Goal: Use online tool/utility: Utilize a website feature to perform a specific function

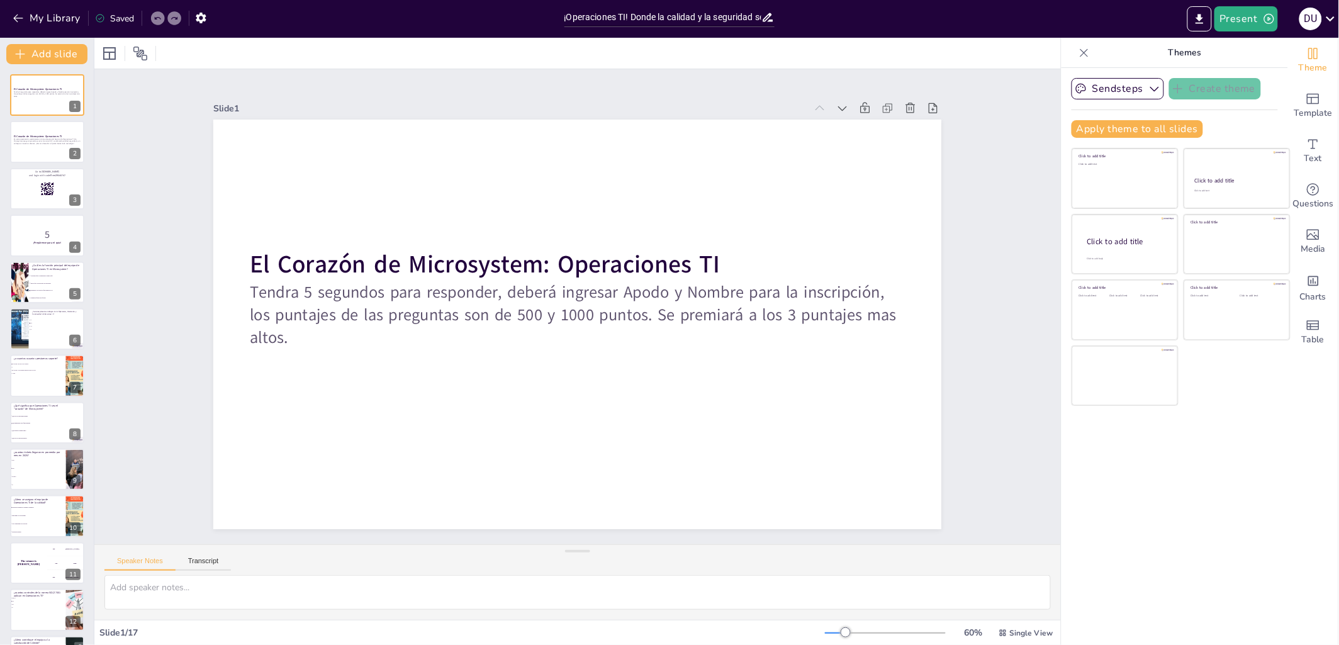
checkbox input "true"
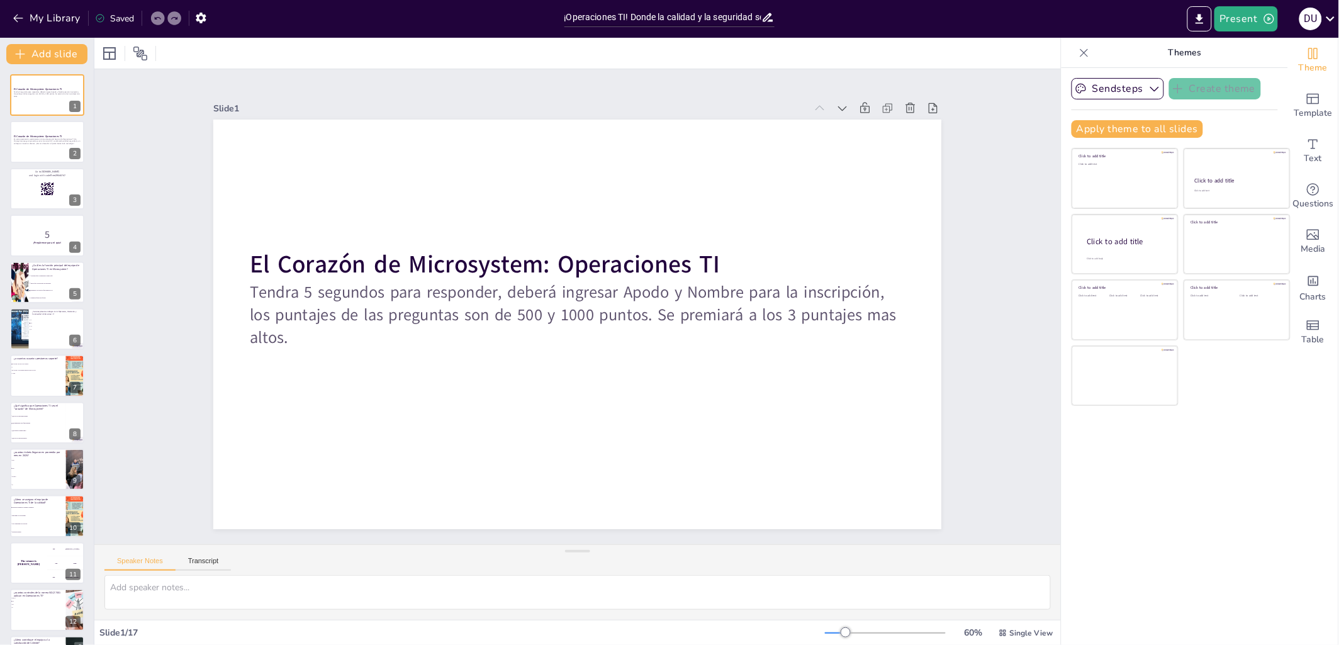
checkbox input "true"
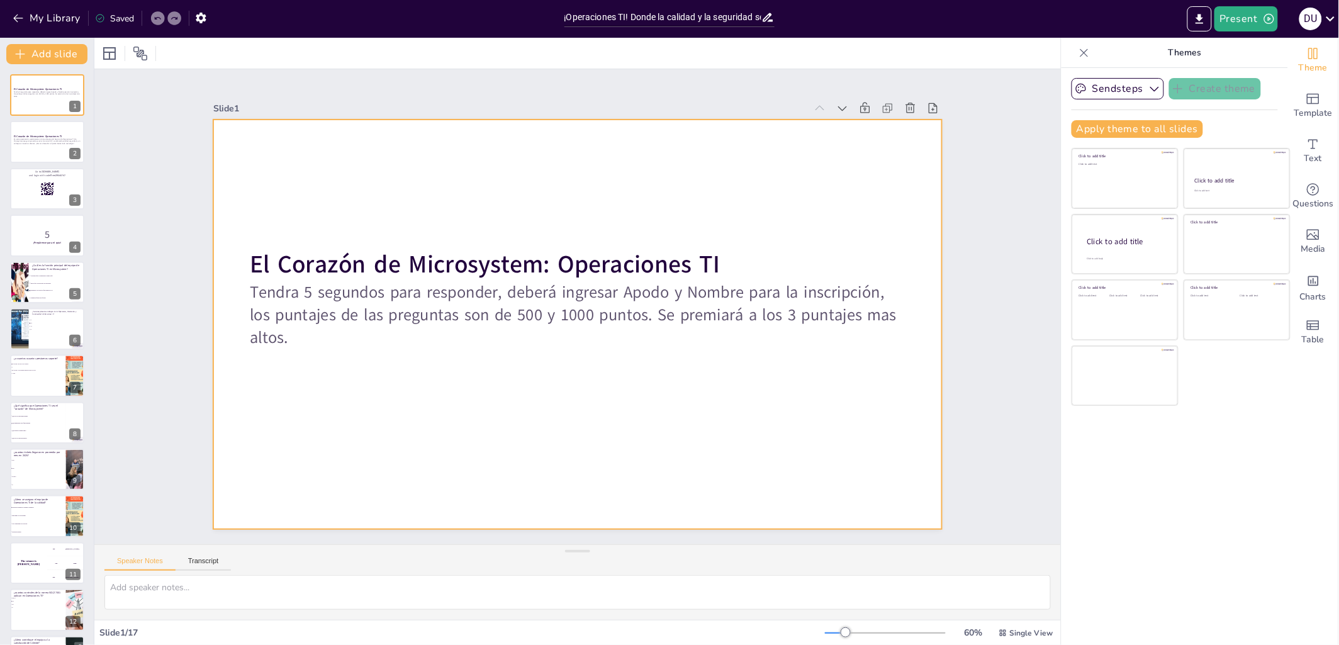
checkbox input "true"
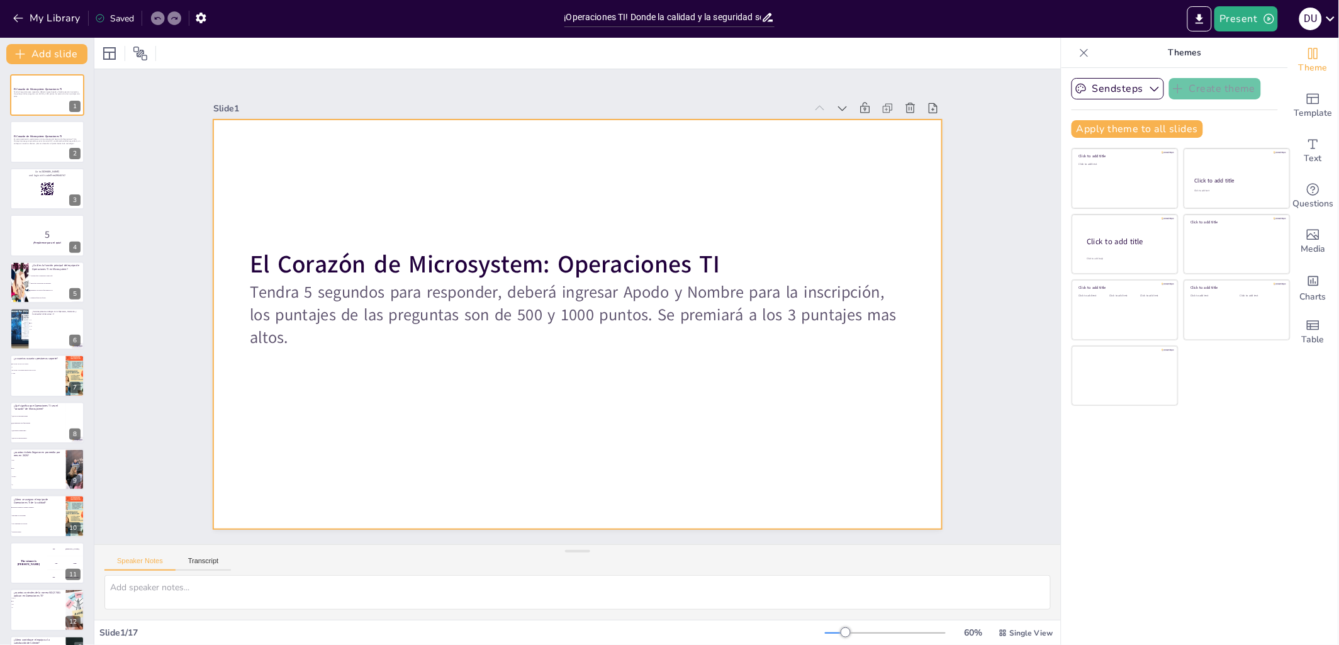
checkbox input "true"
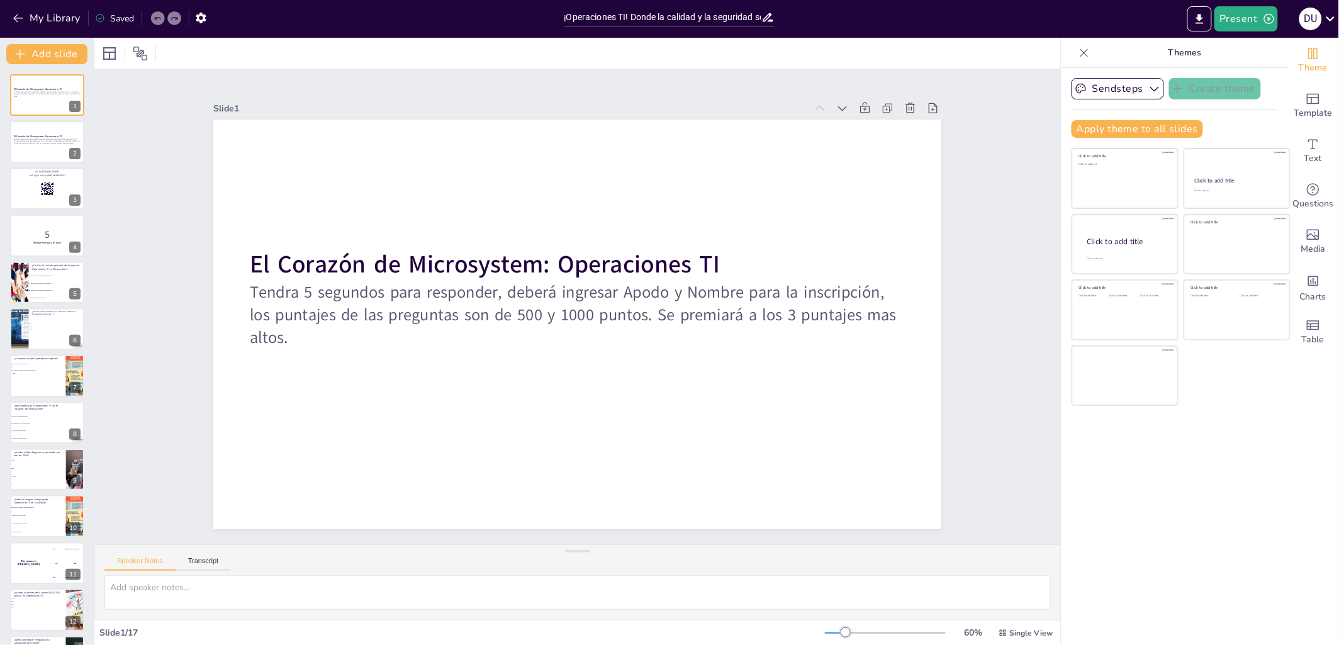
checkbox input "true"
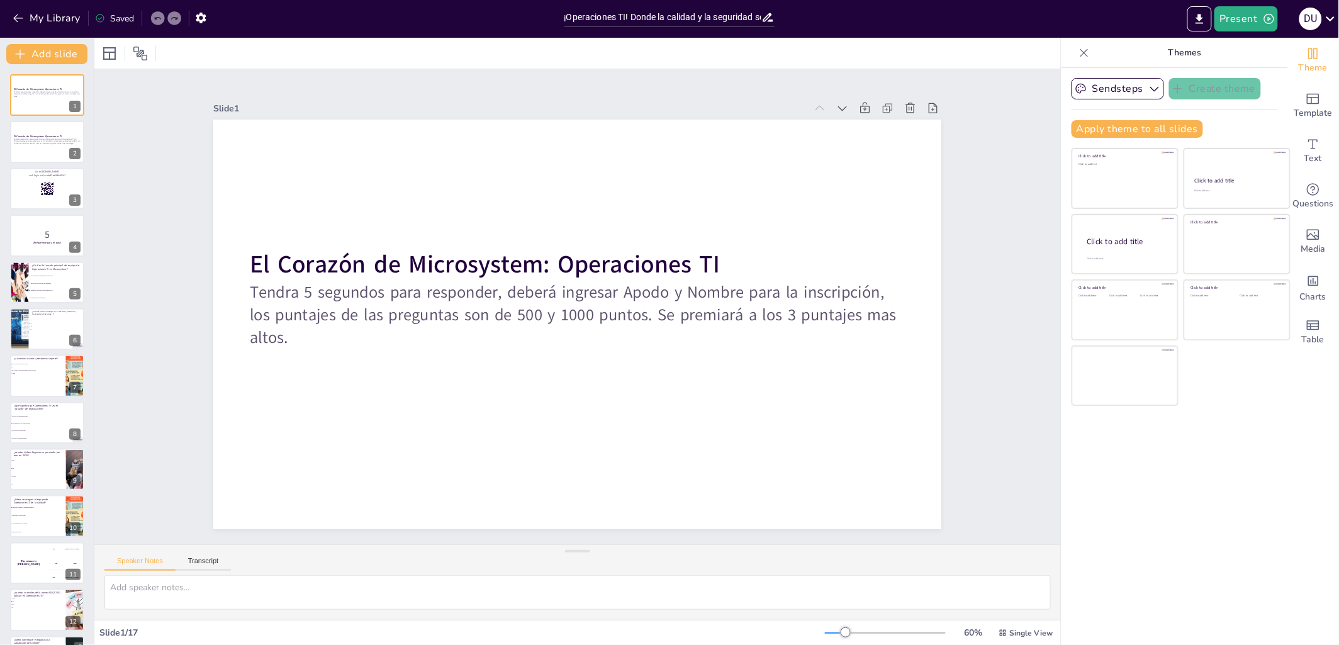
checkbox input "true"
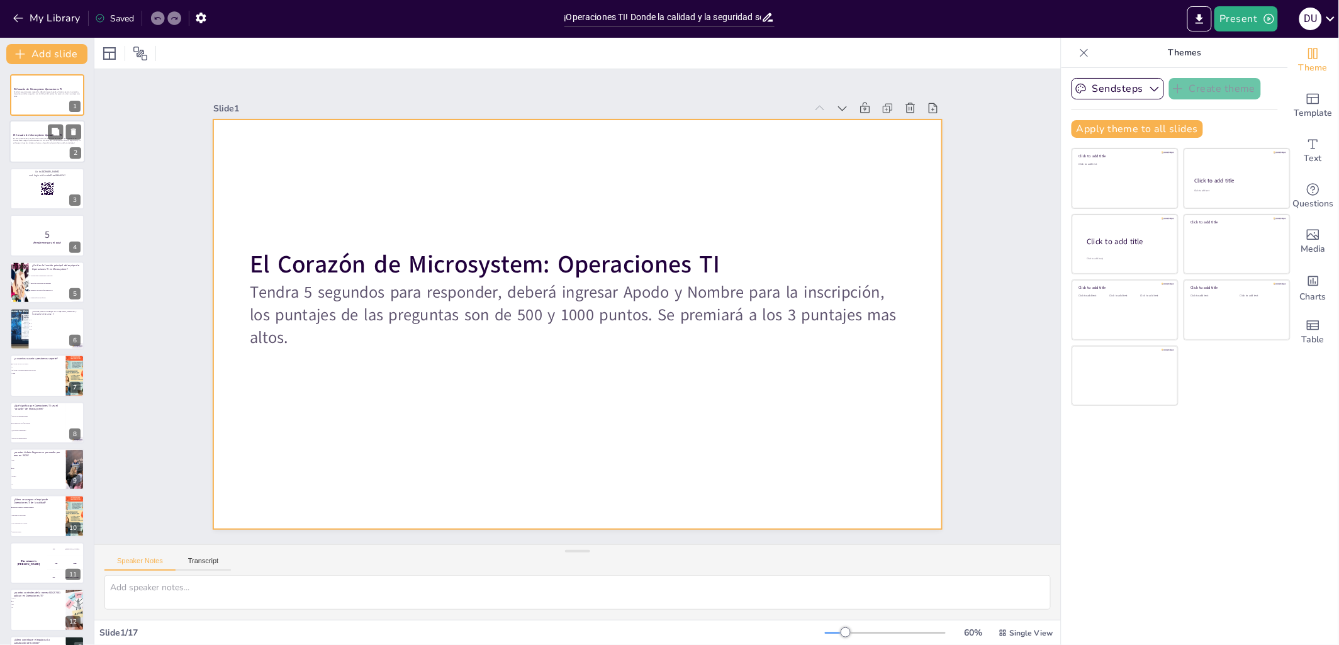
checkbox input "true"
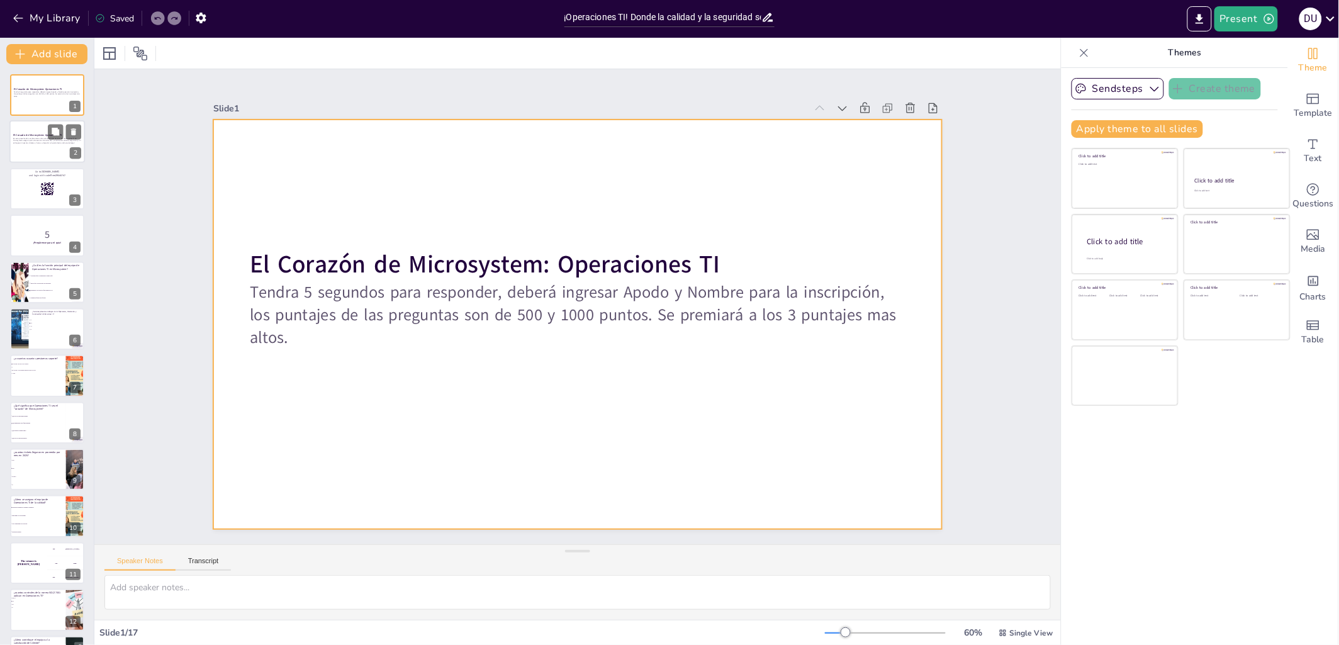
checkbox input "true"
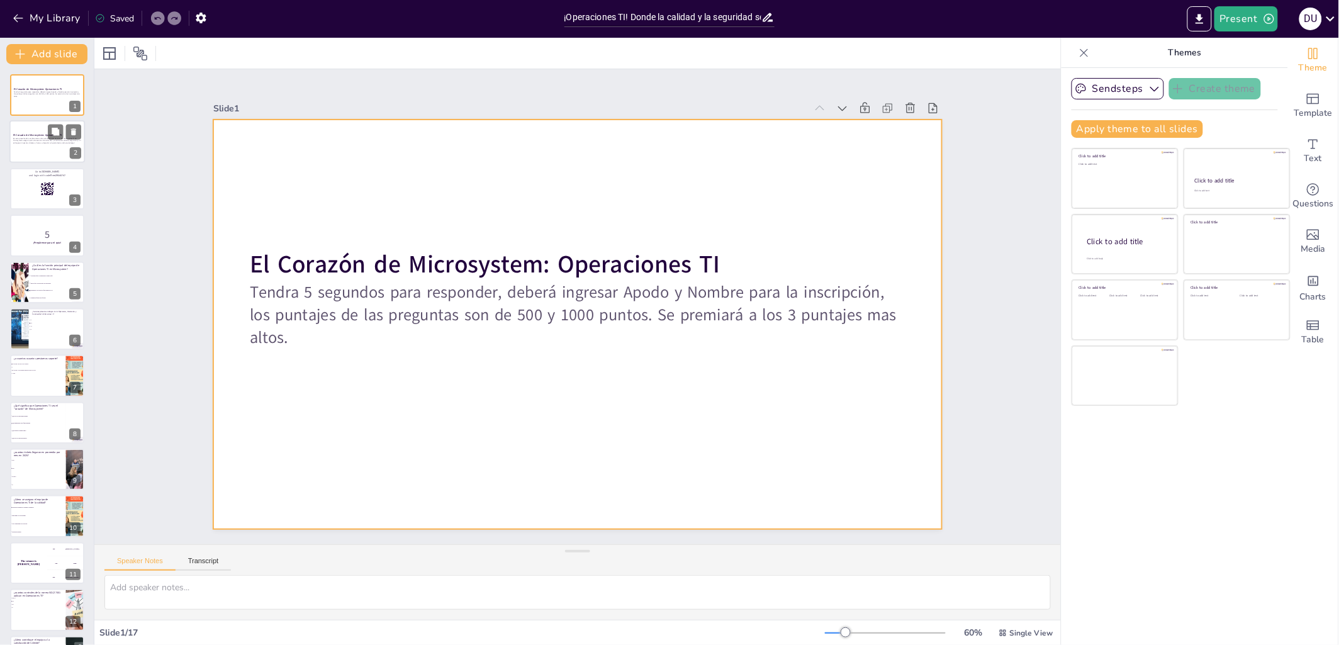
checkbox input "true"
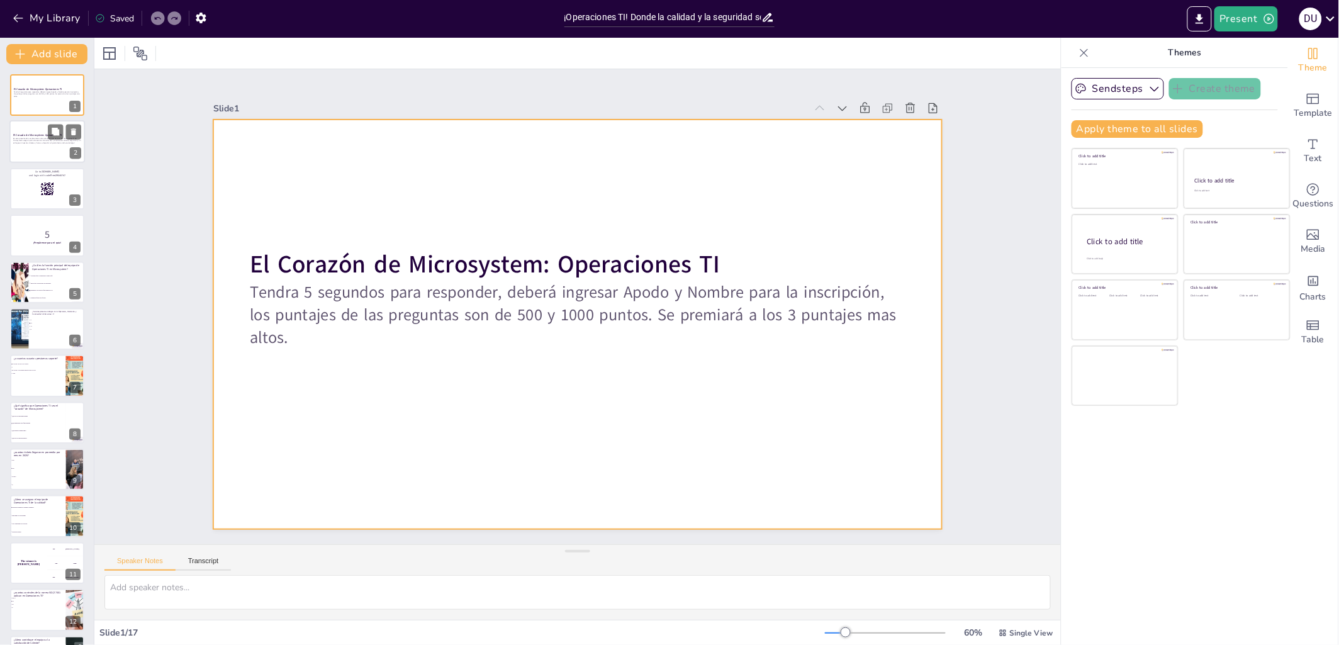
checkbox input "true"
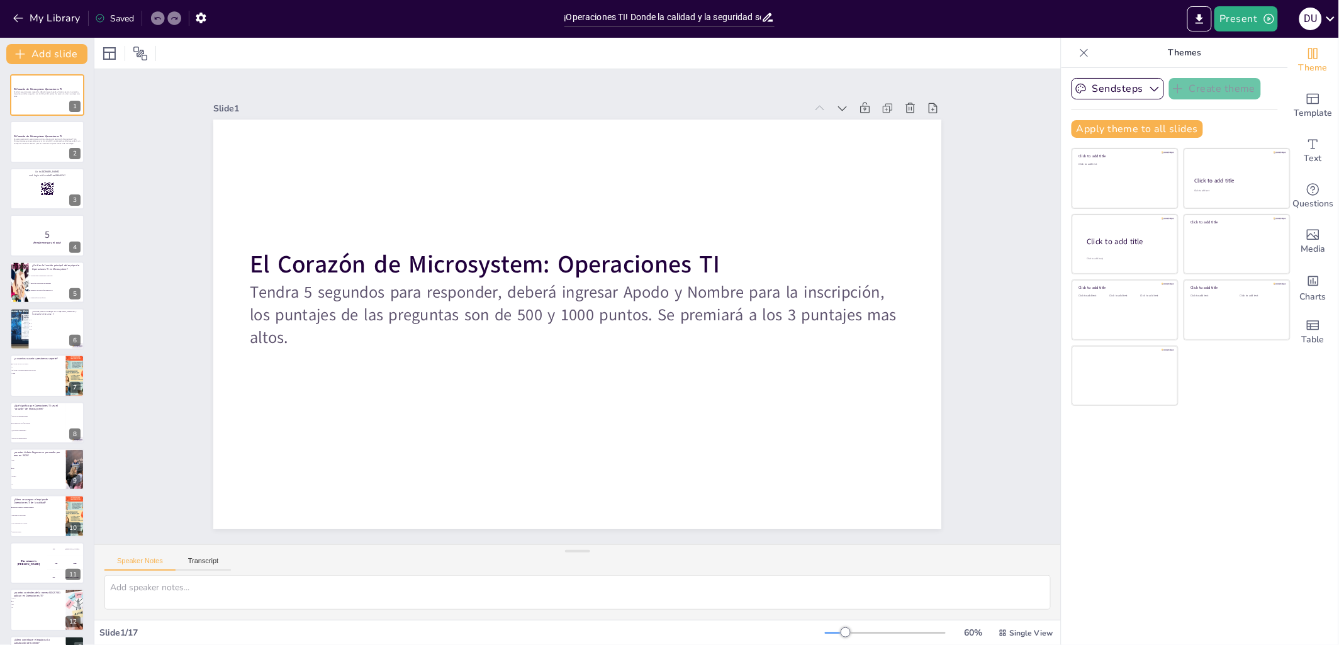
checkbox input "true"
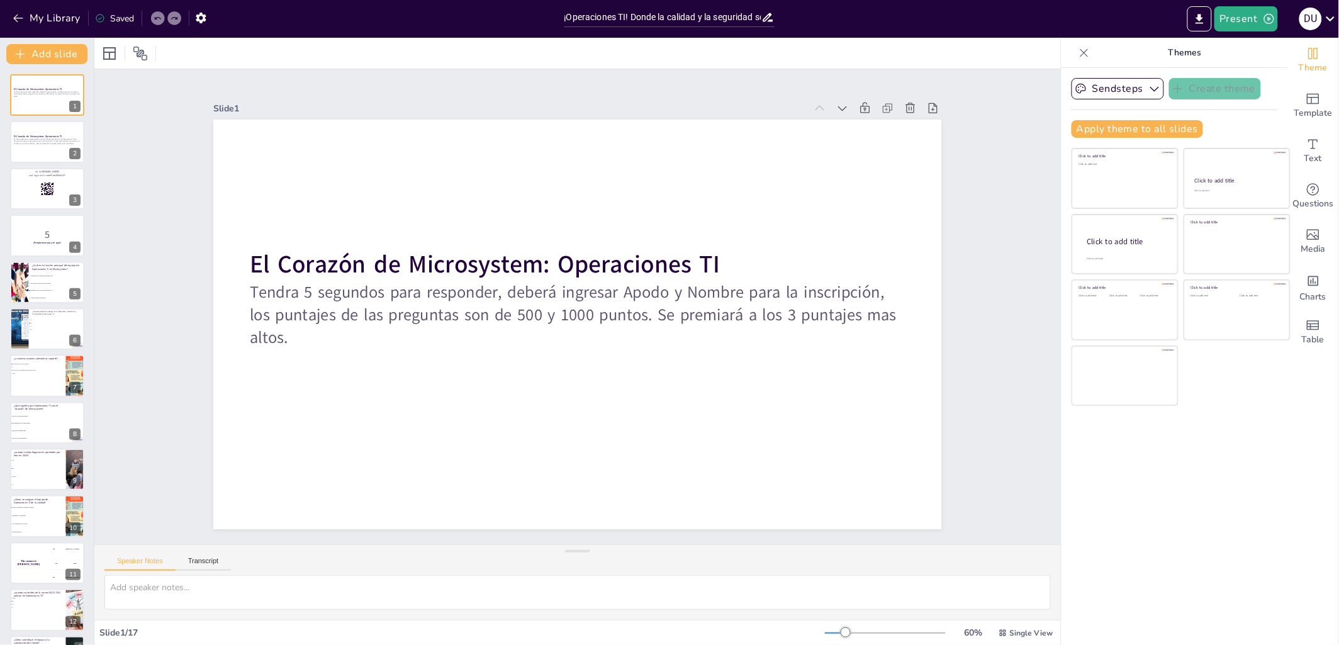
checkbox input "true"
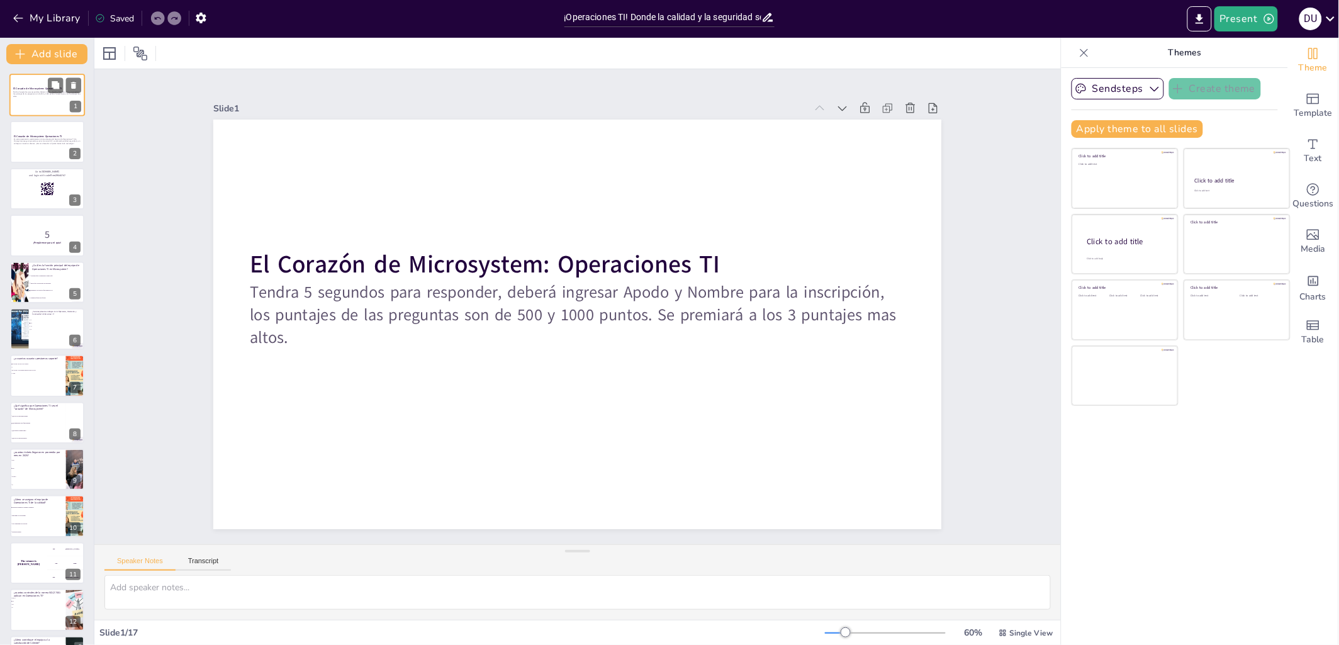
checkbox input "true"
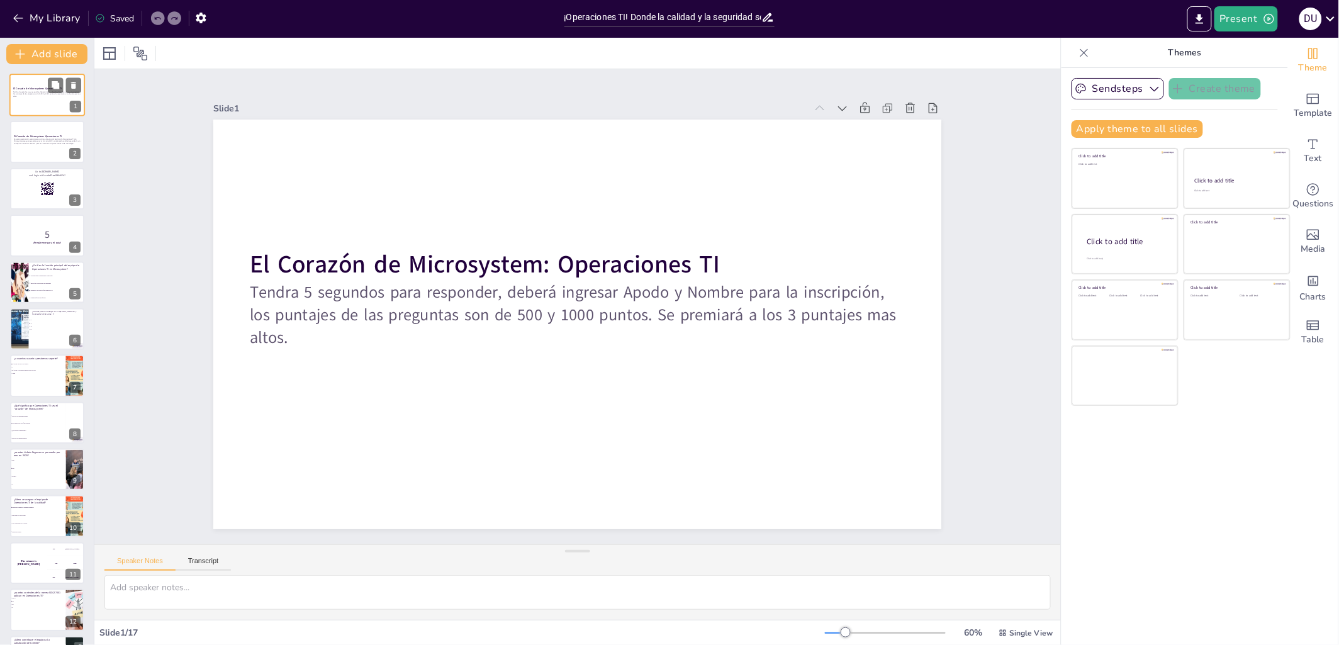
checkbox input "true"
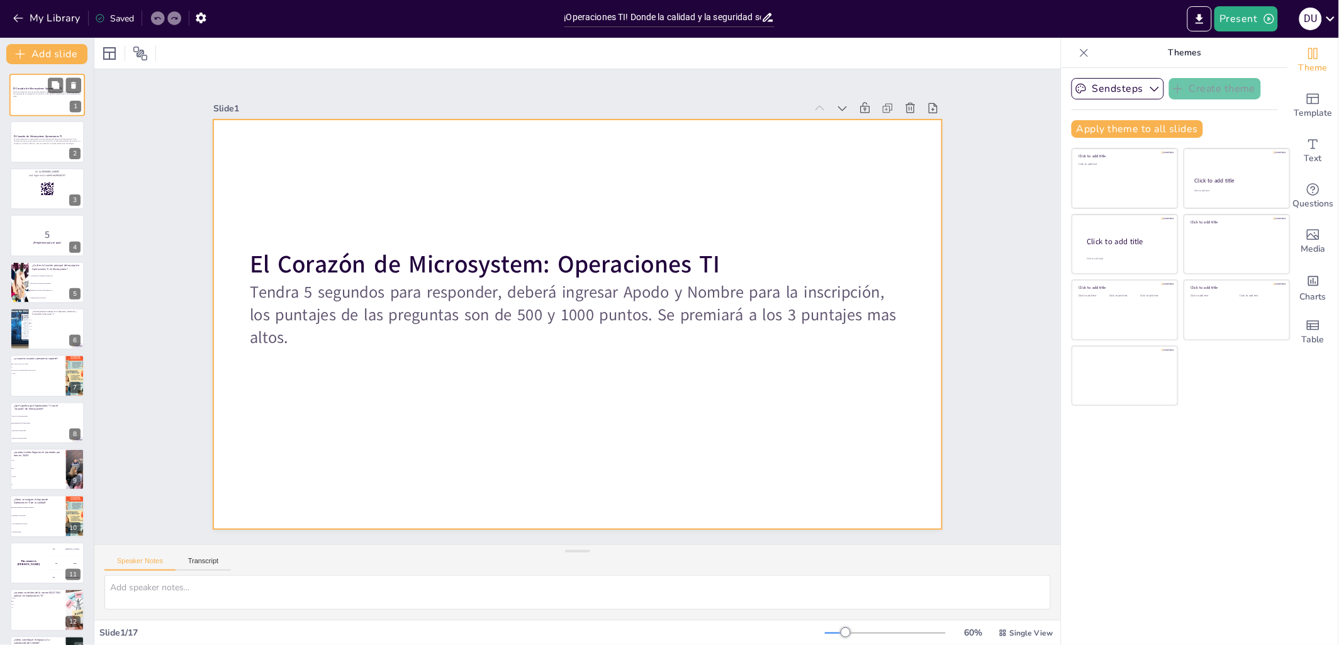
checkbox input "true"
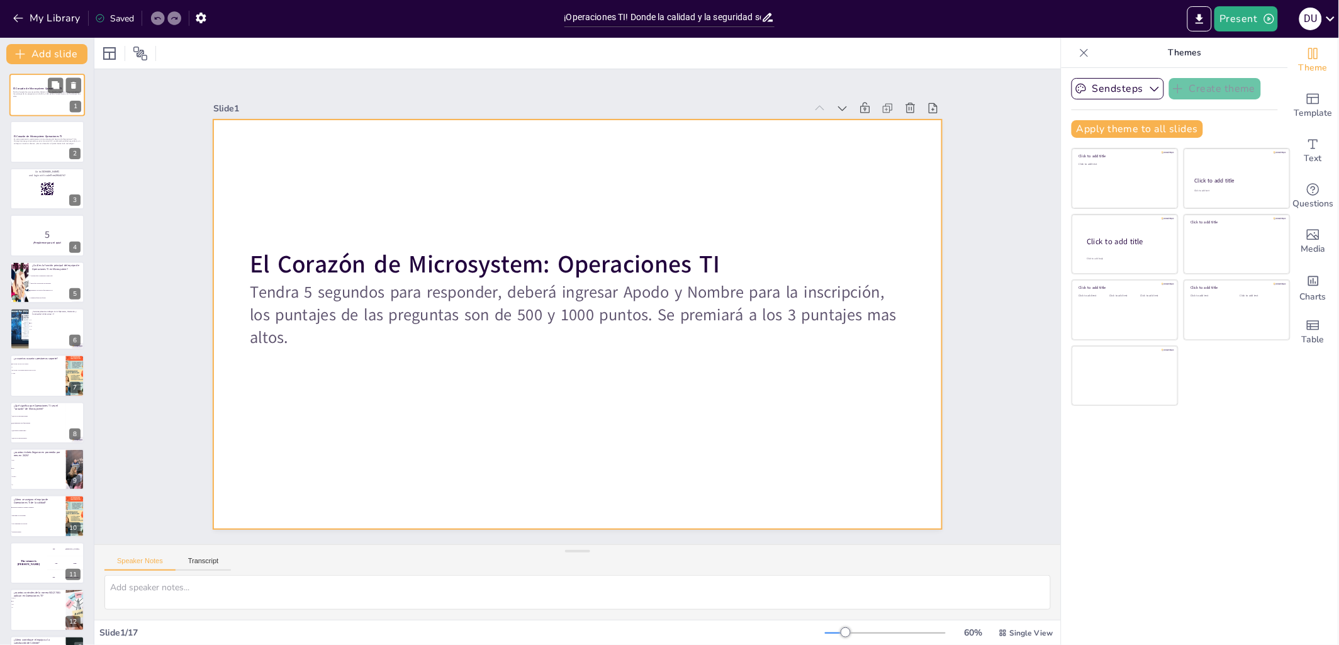
checkbox input "true"
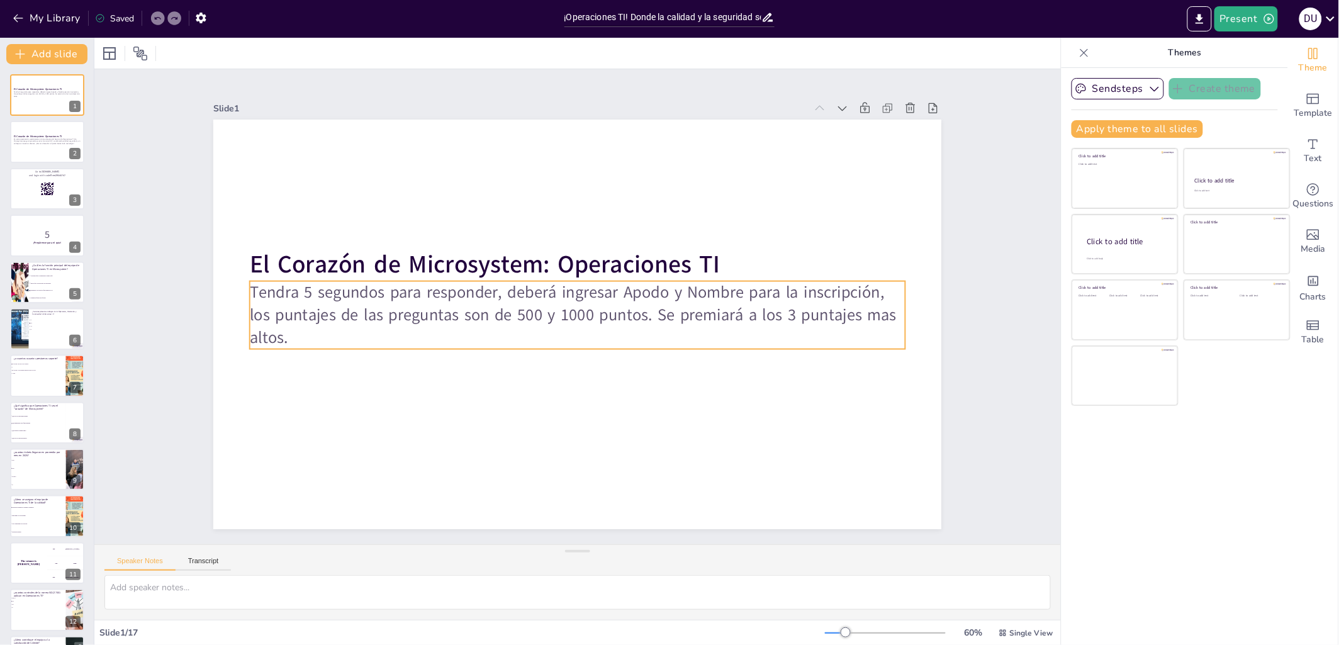
checkbox input "true"
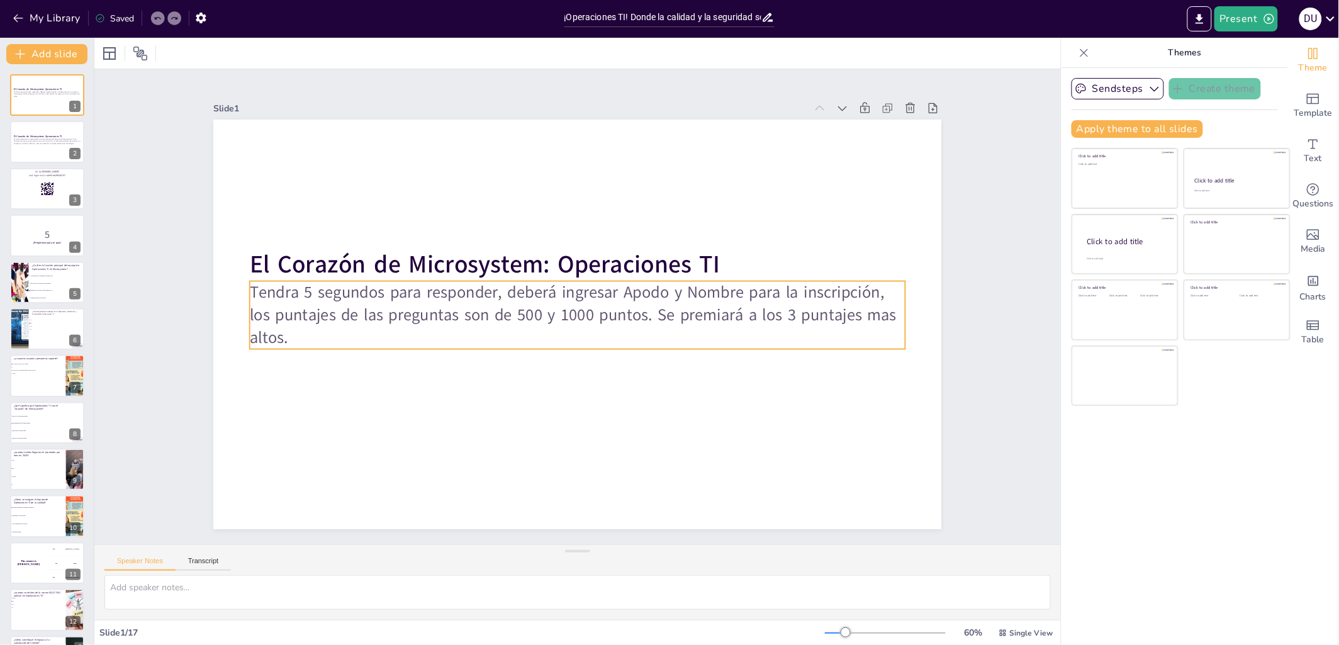
checkbox input "true"
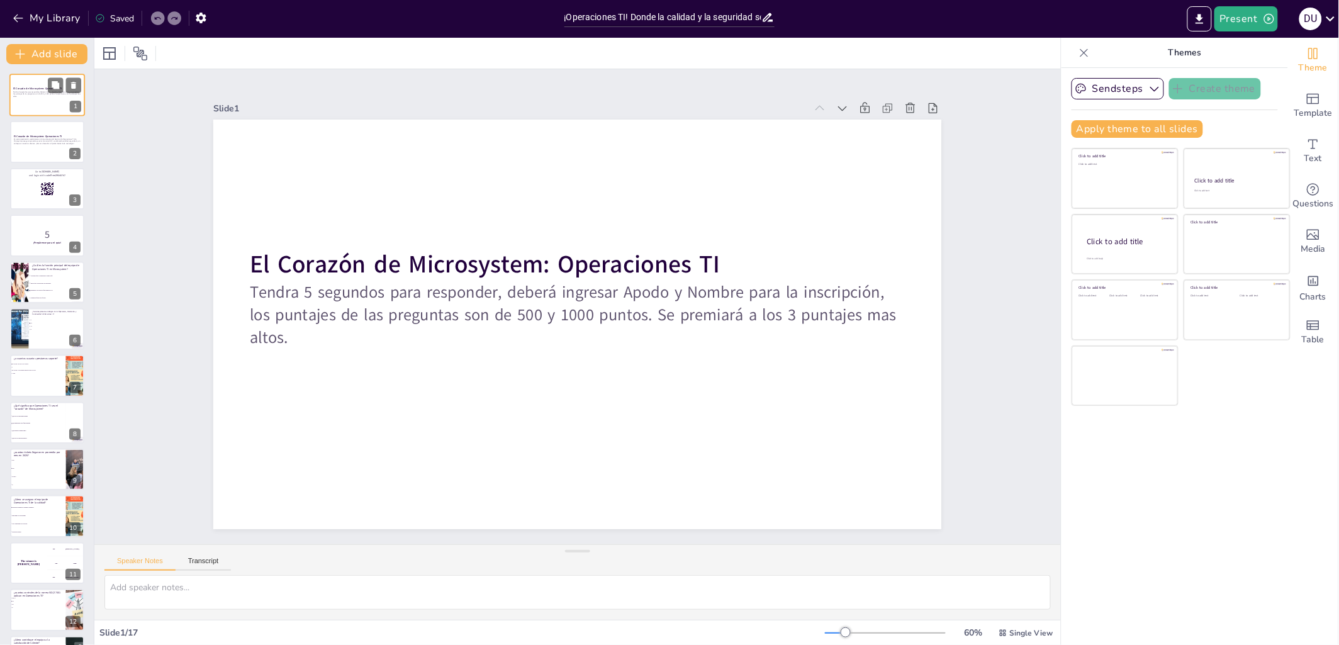
checkbox input "true"
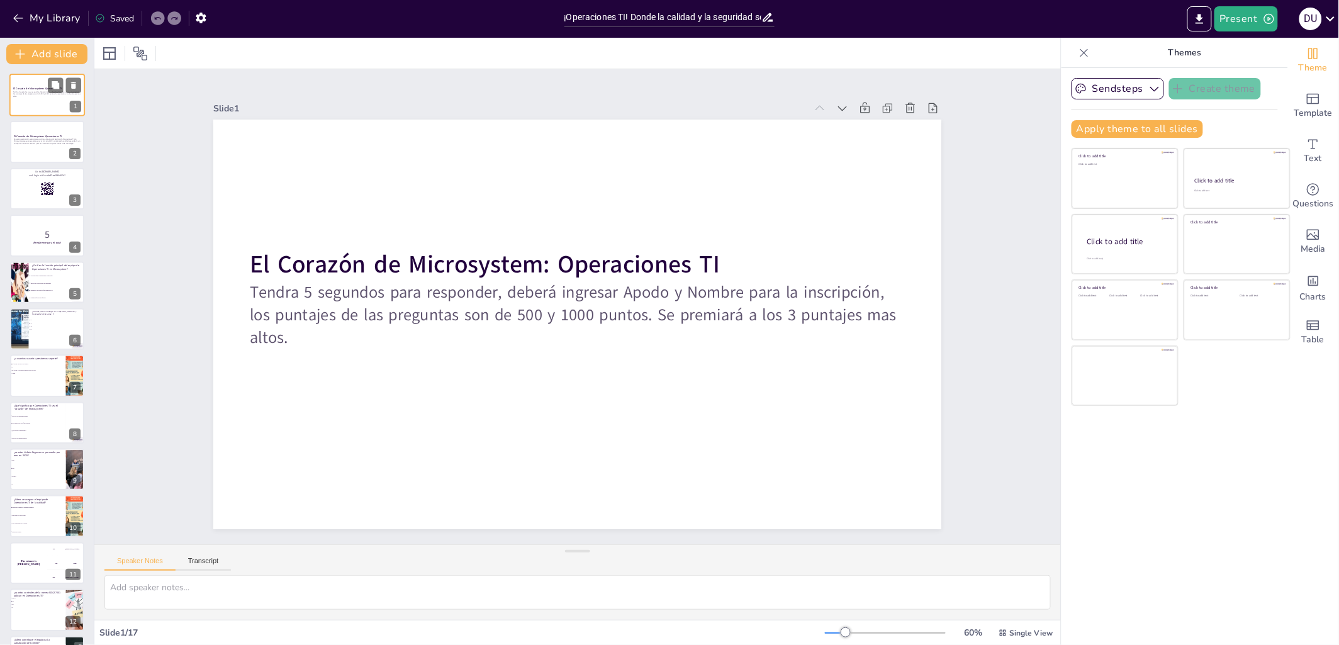
checkbox input "true"
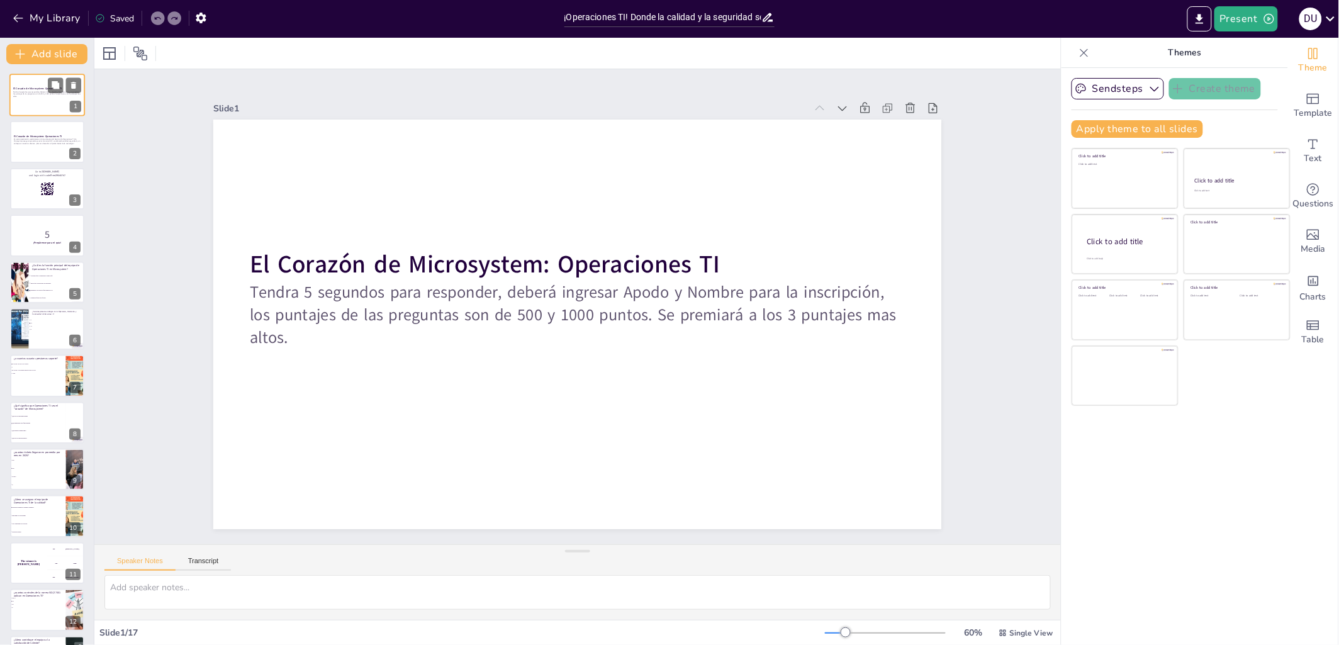
checkbox input "true"
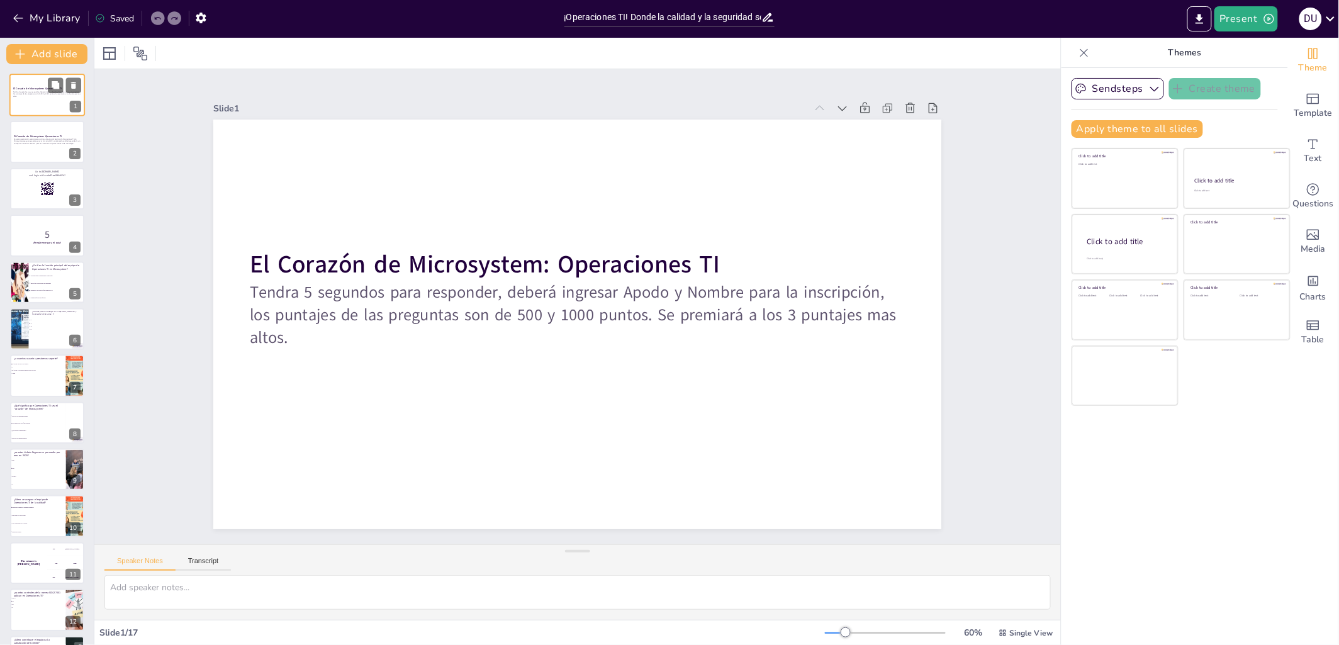
checkbox input "true"
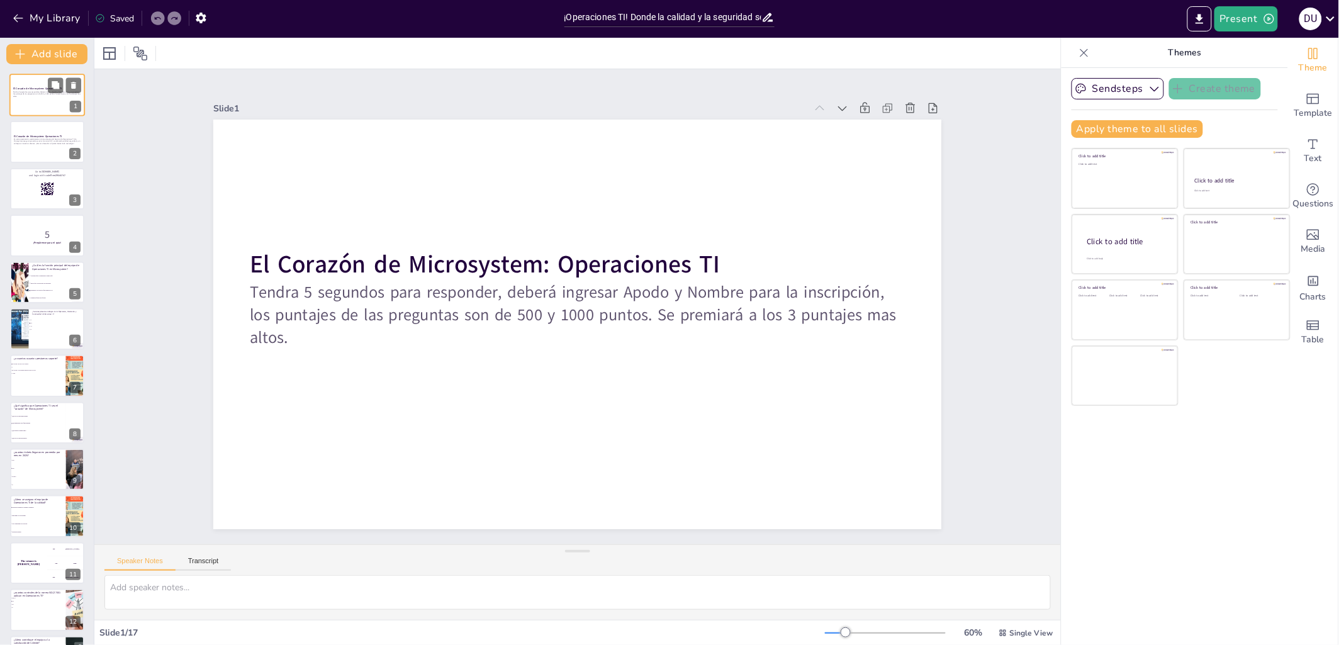
checkbox input "true"
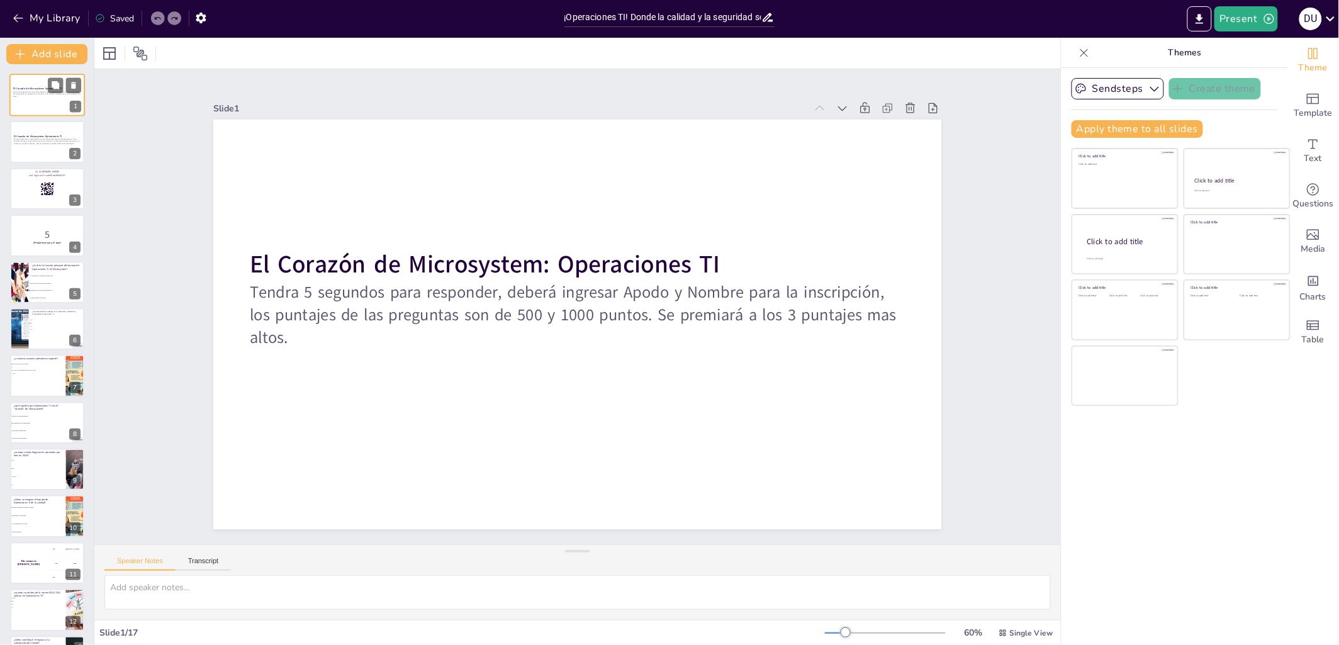
checkbox input "true"
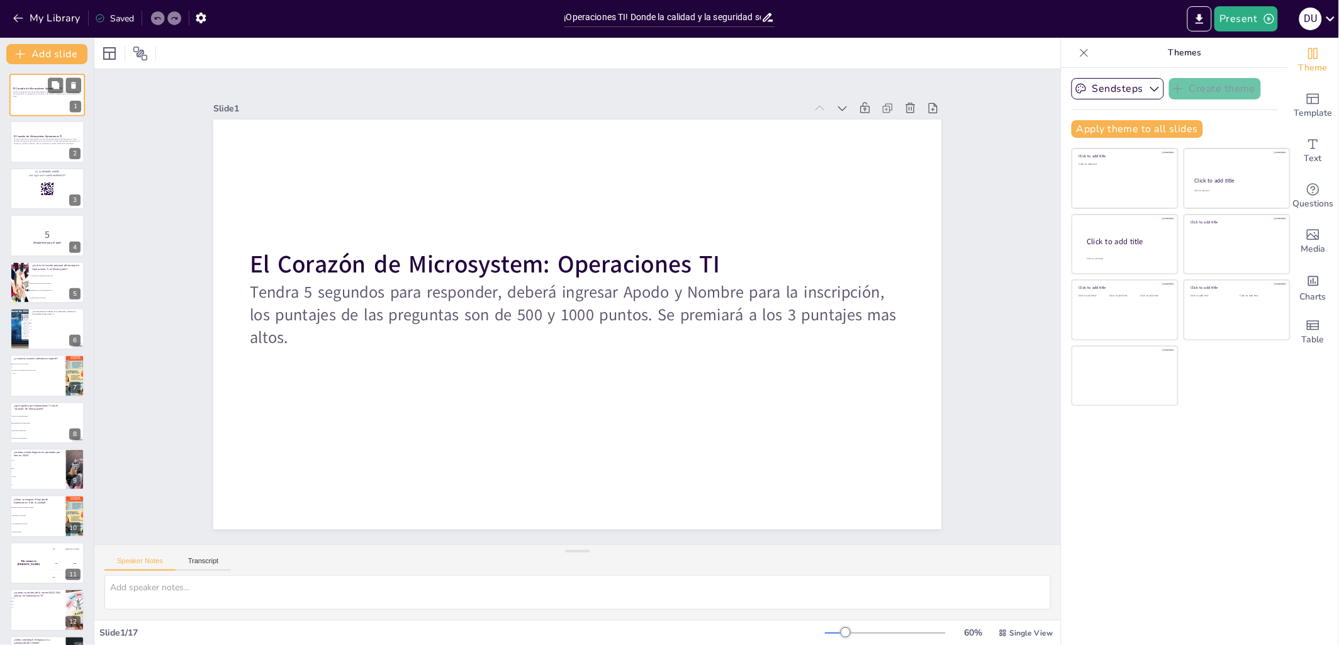
checkbox input "true"
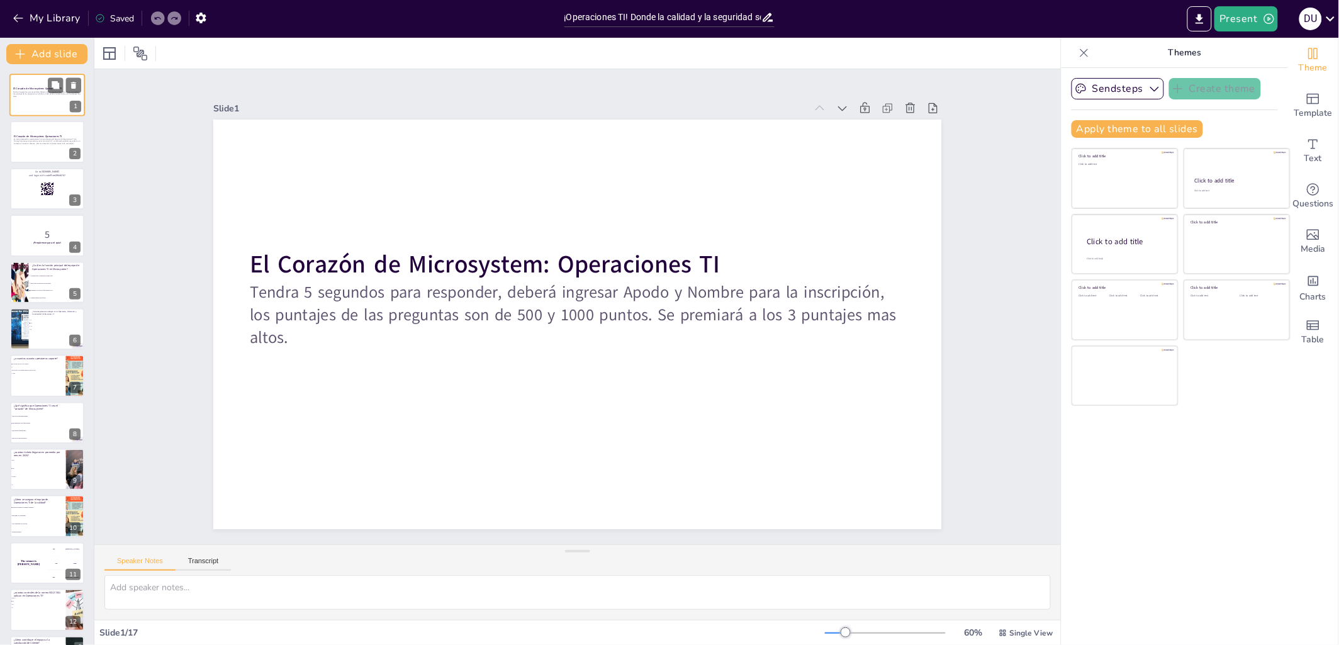
checkbox input "true"
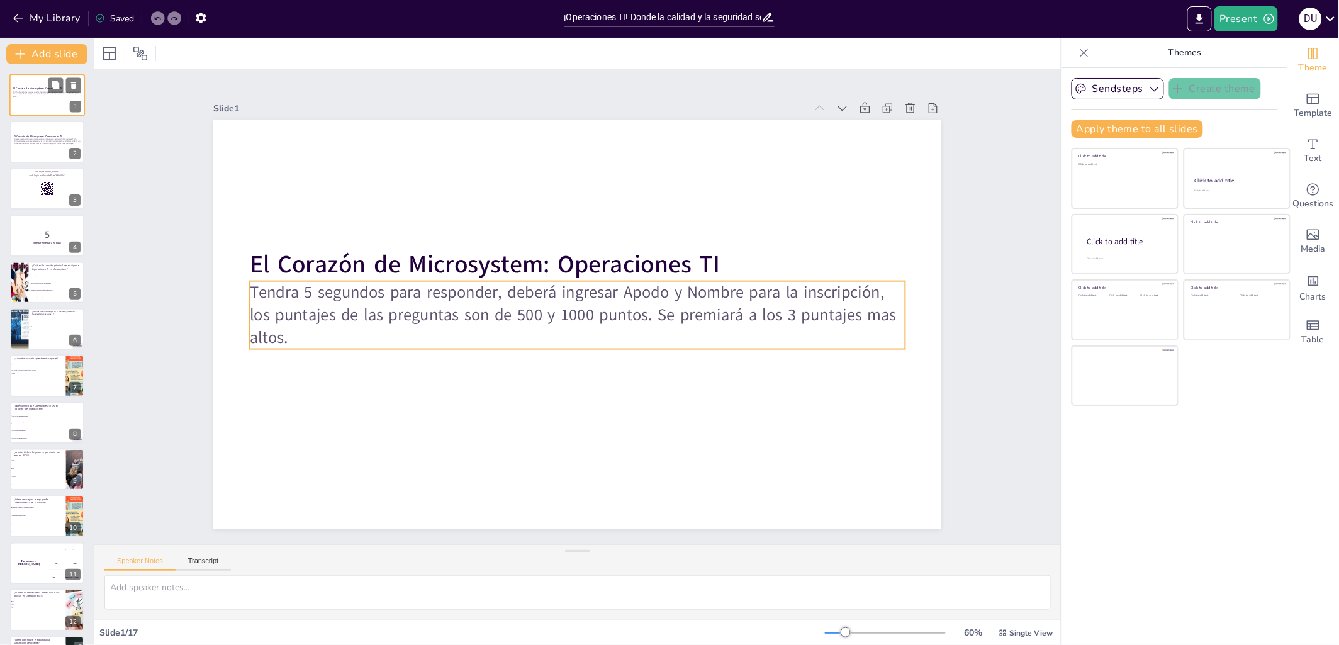
checkbox input "true"
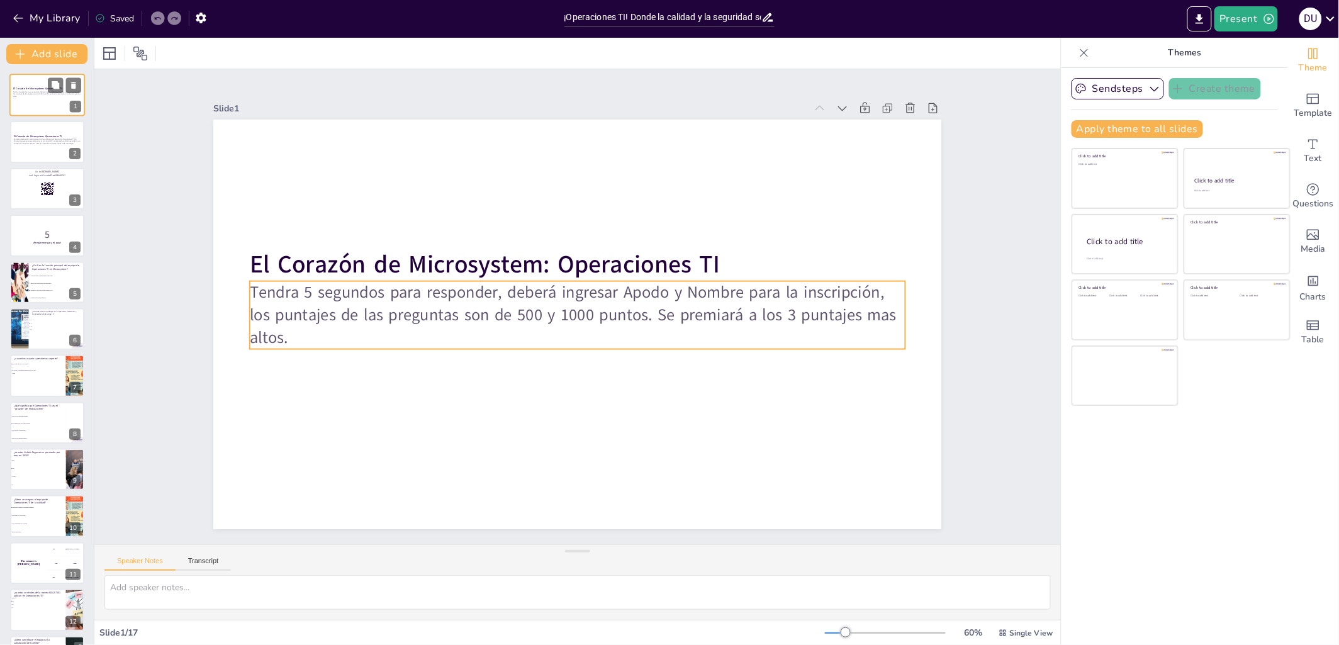
checkbox input "true"
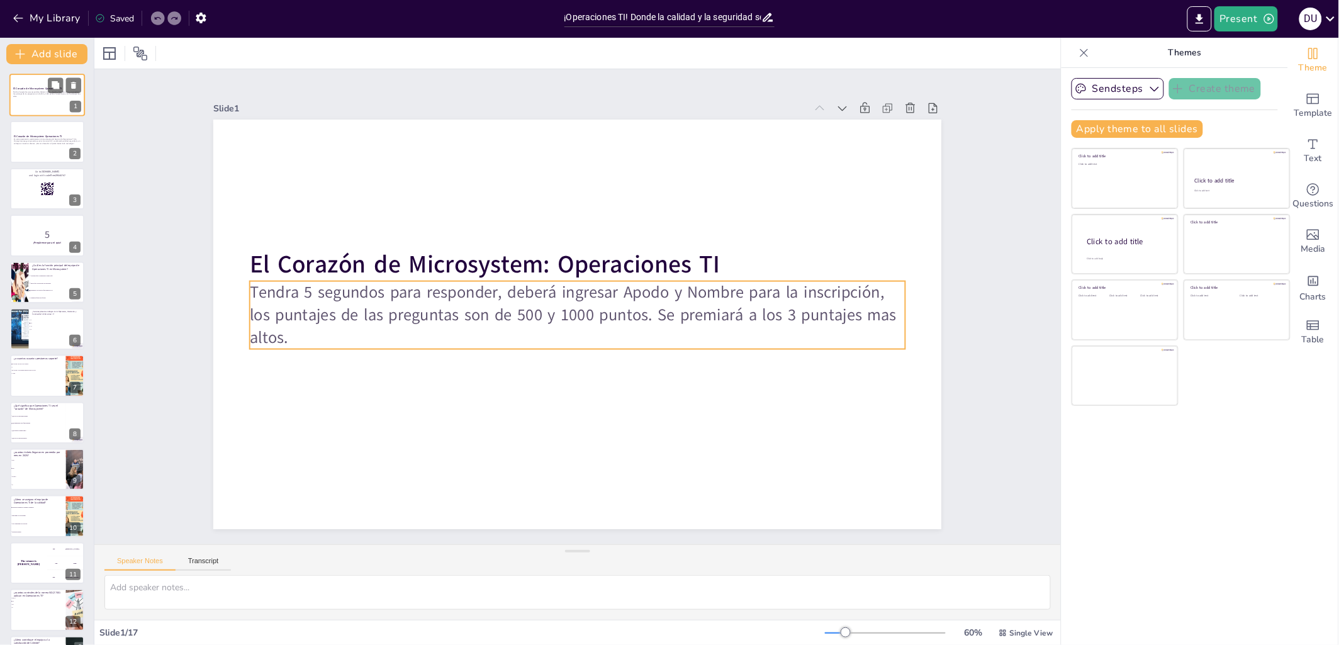
checkbox input "true"
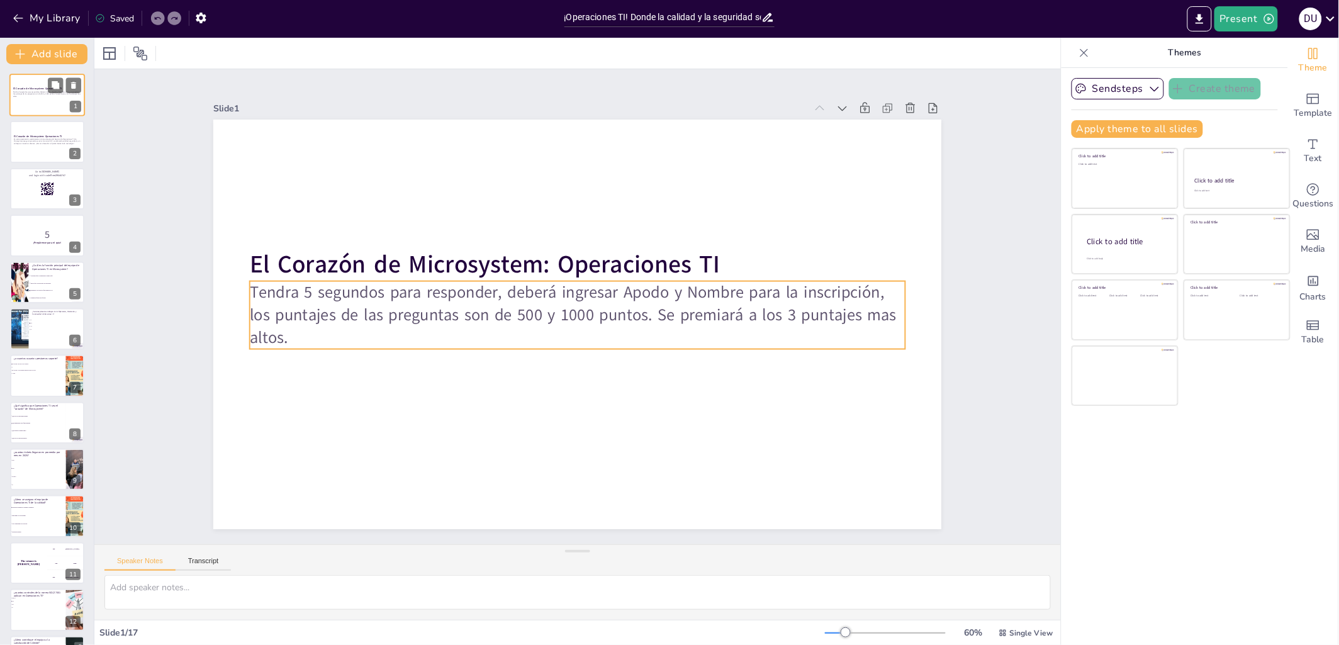
checkbox input "true"
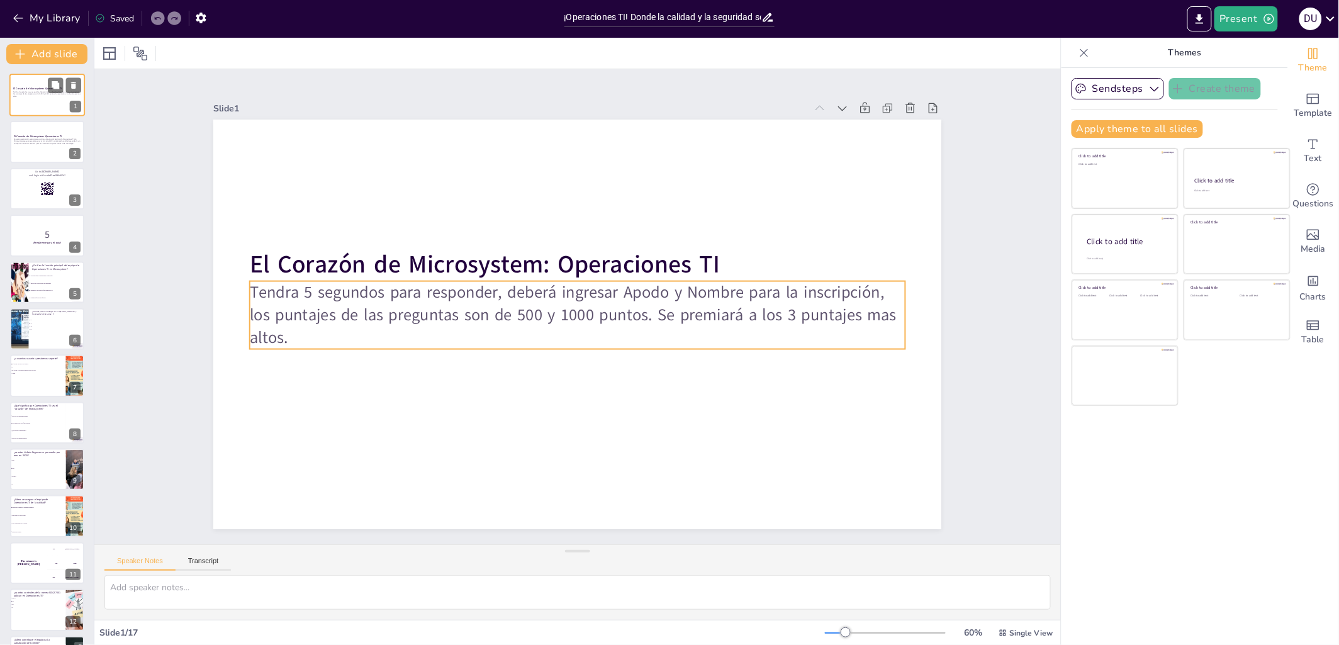
checkbox input "true"
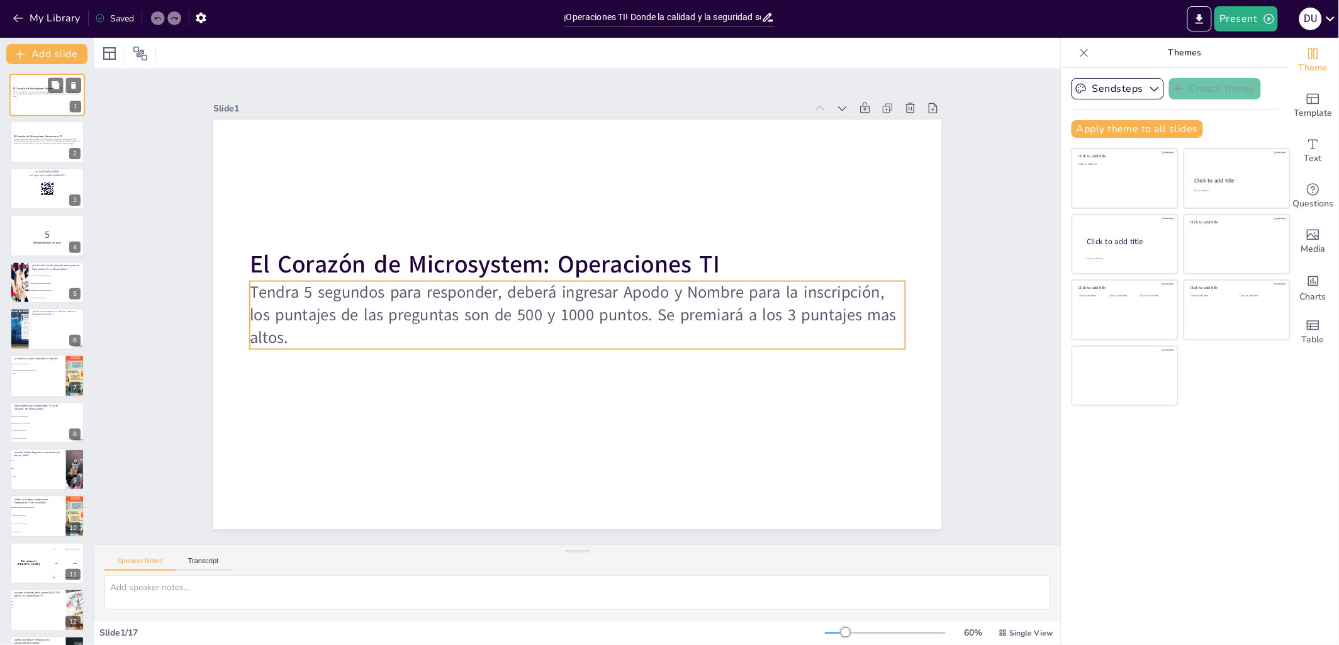
checkbox input "true"
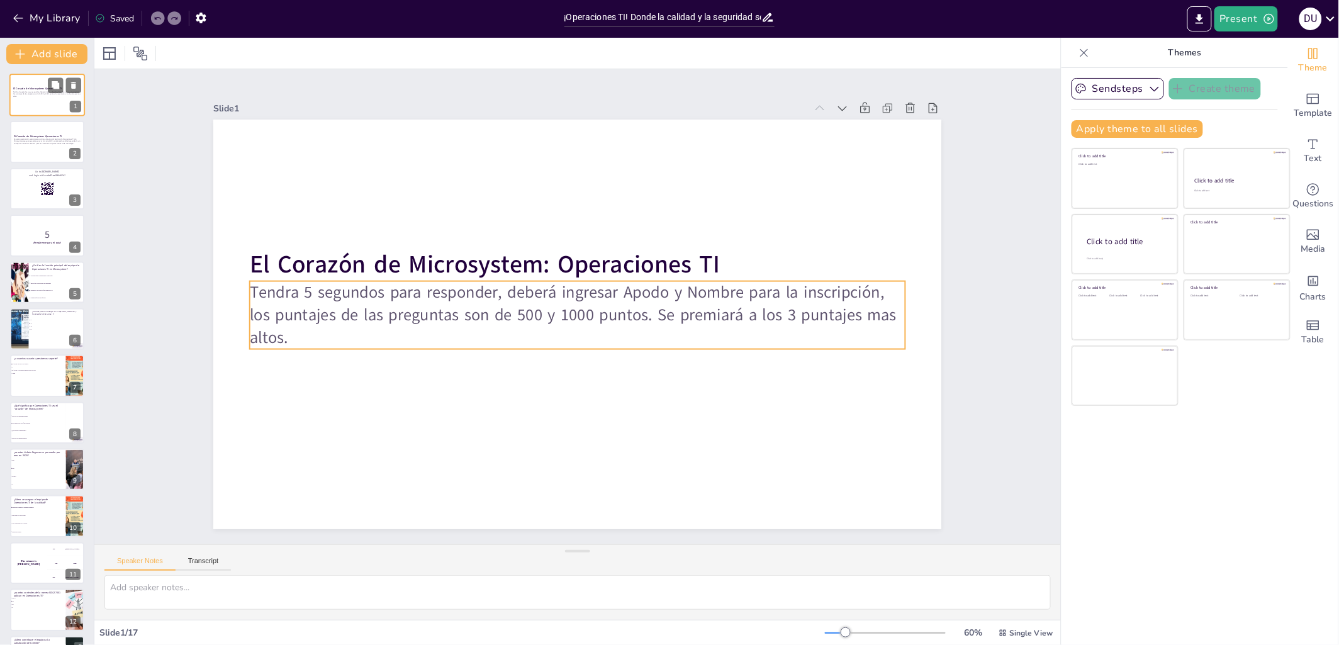
checkbox input "true"
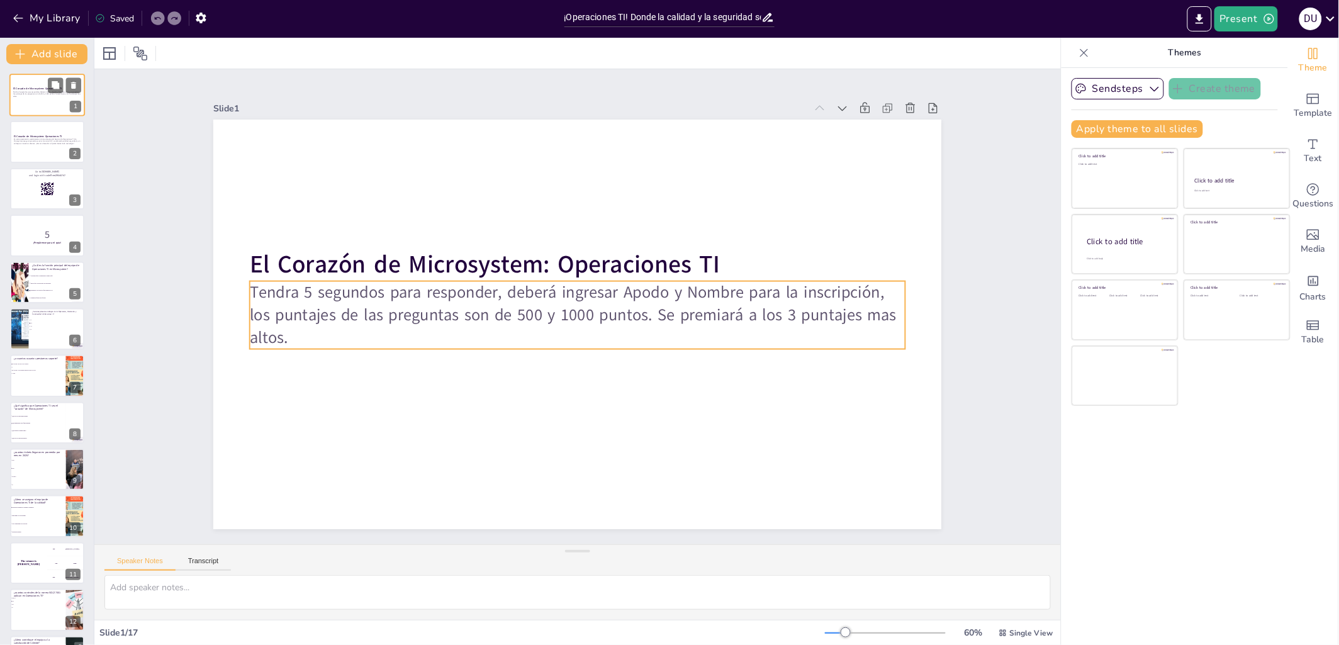
checkbox input "true"
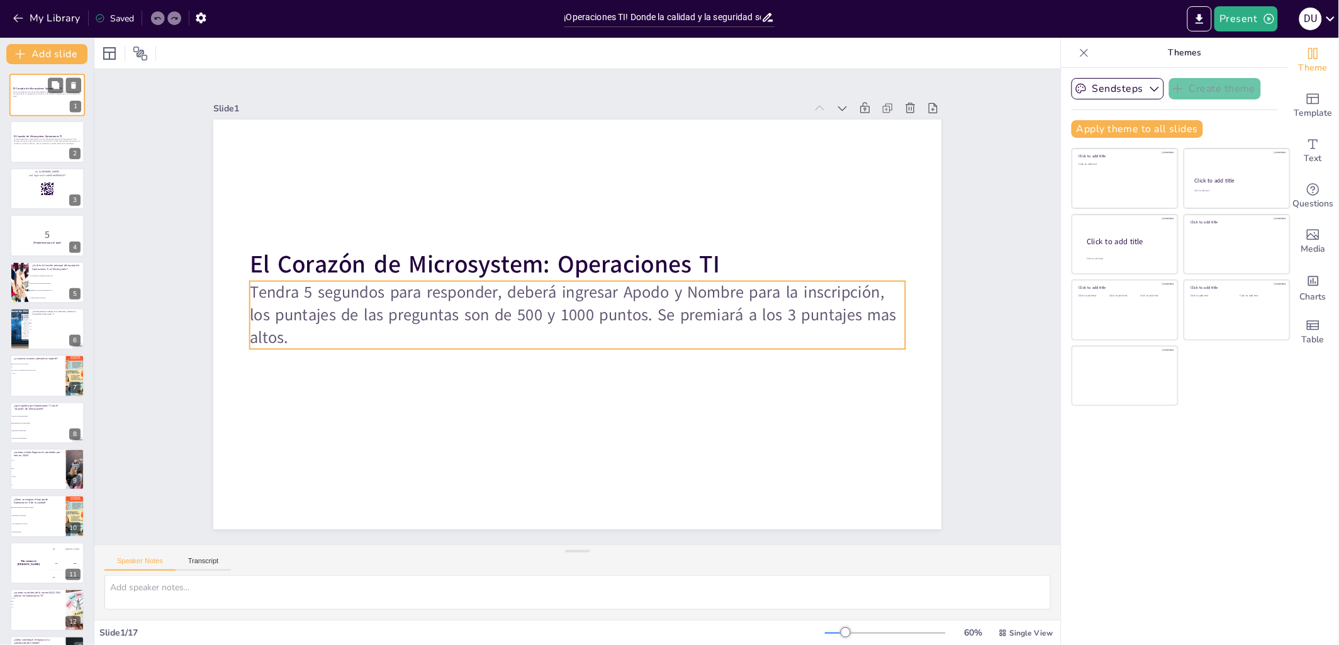
checkbox input "true"
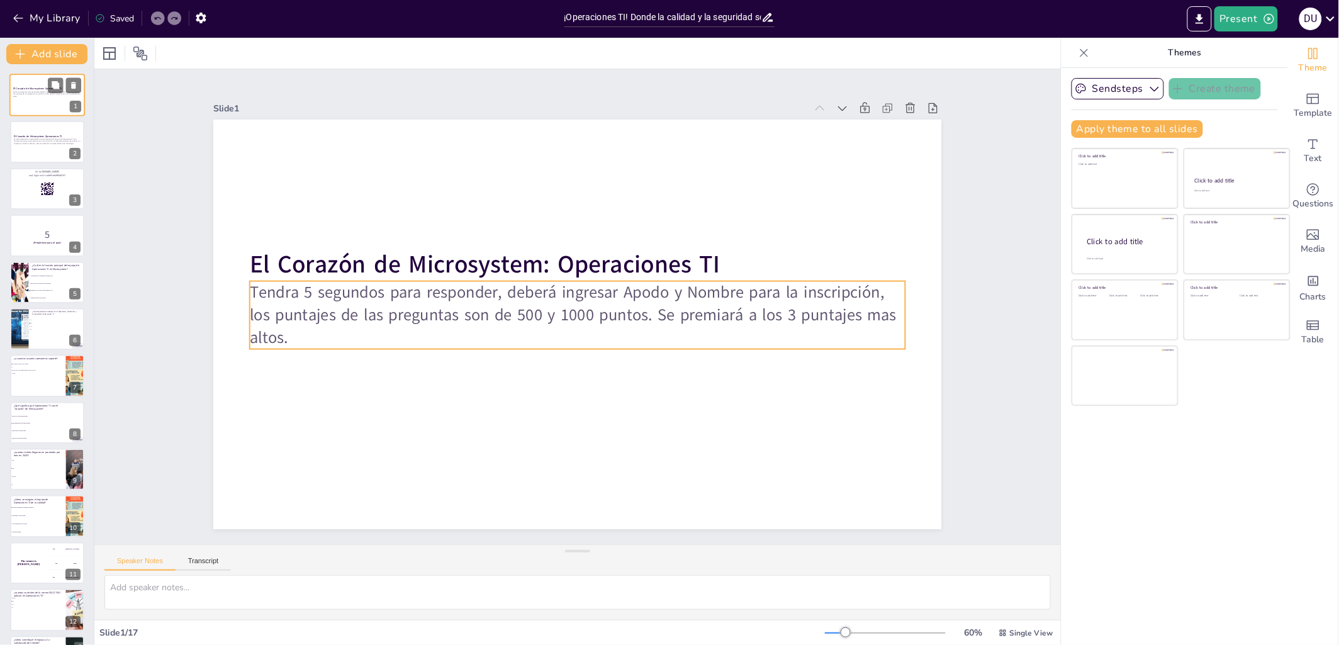
checkbox input "true"
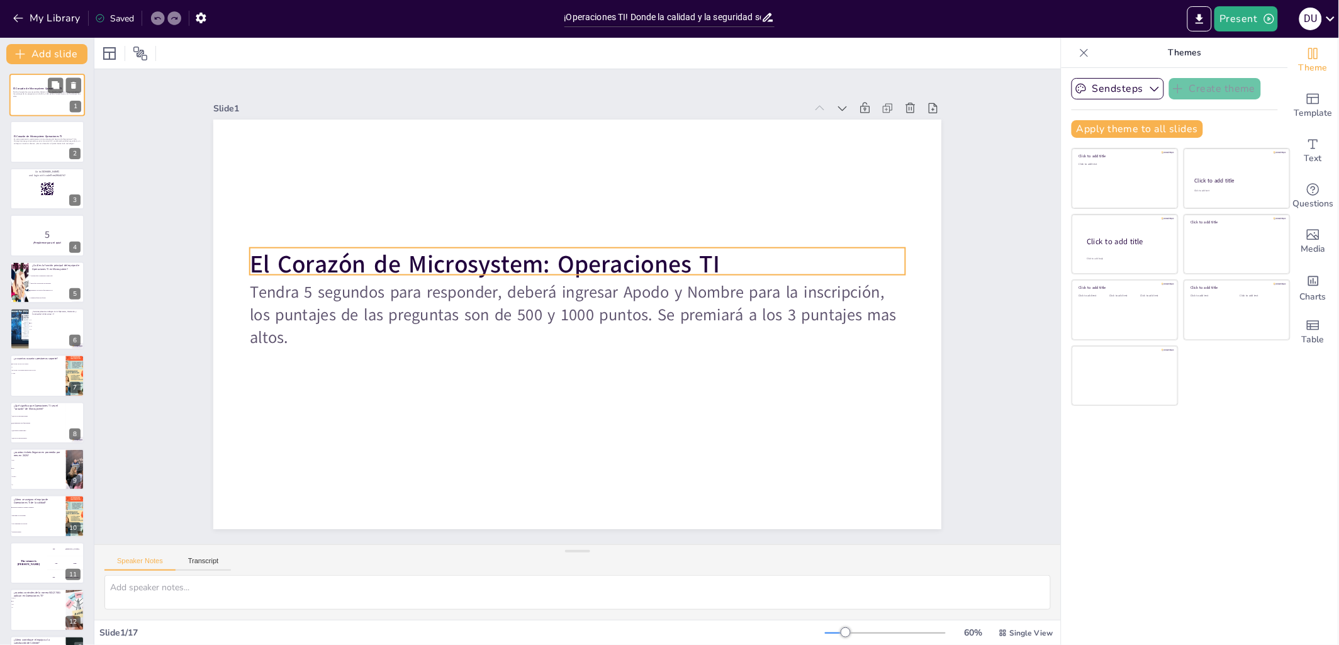
checkbox input "true"
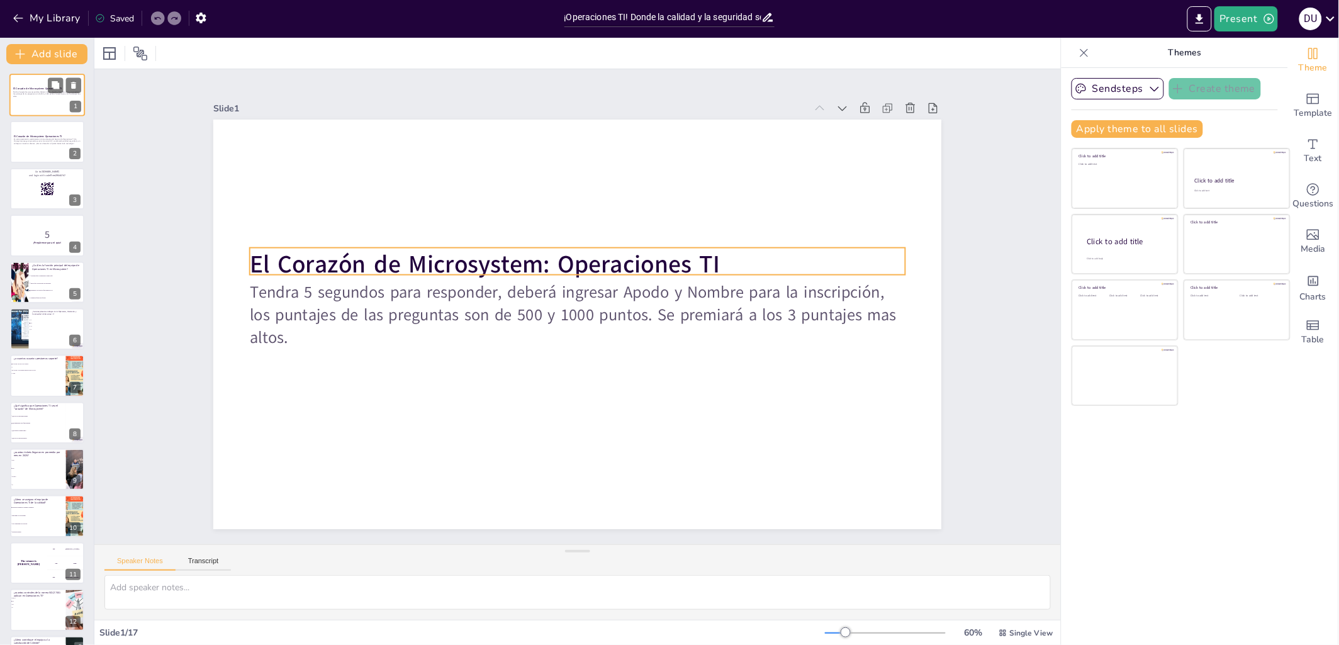
checkbox input "true"
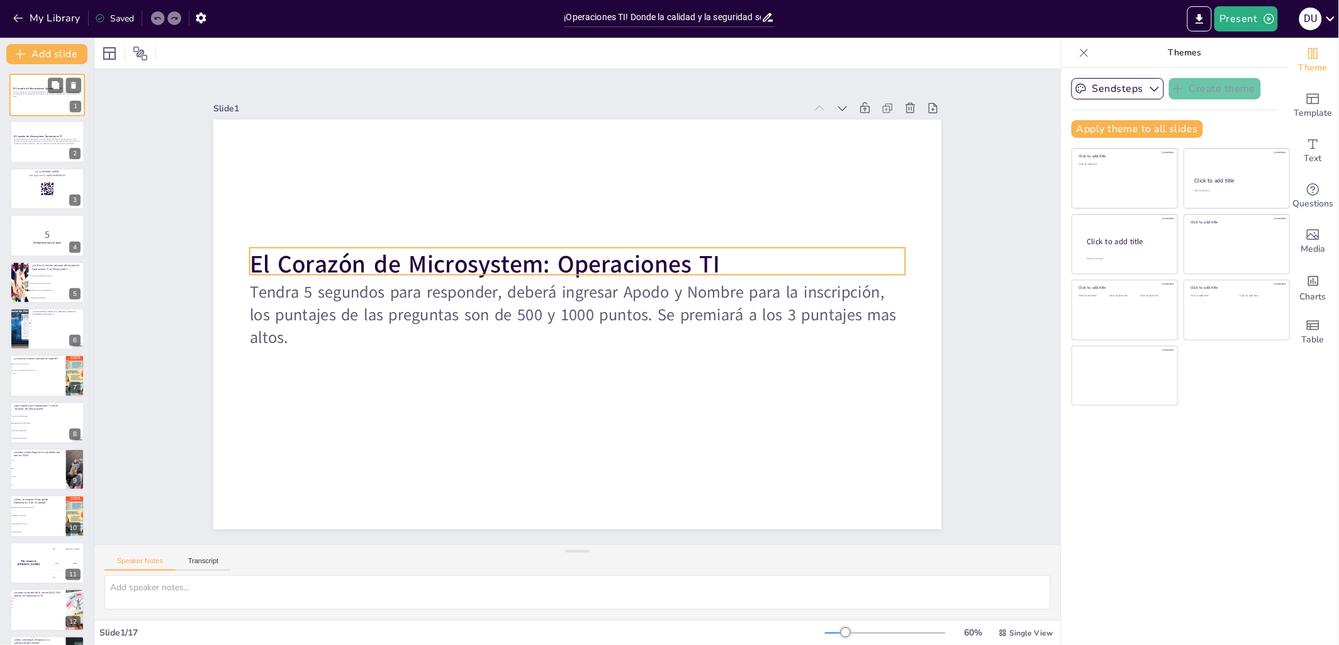
checkbox input "true"
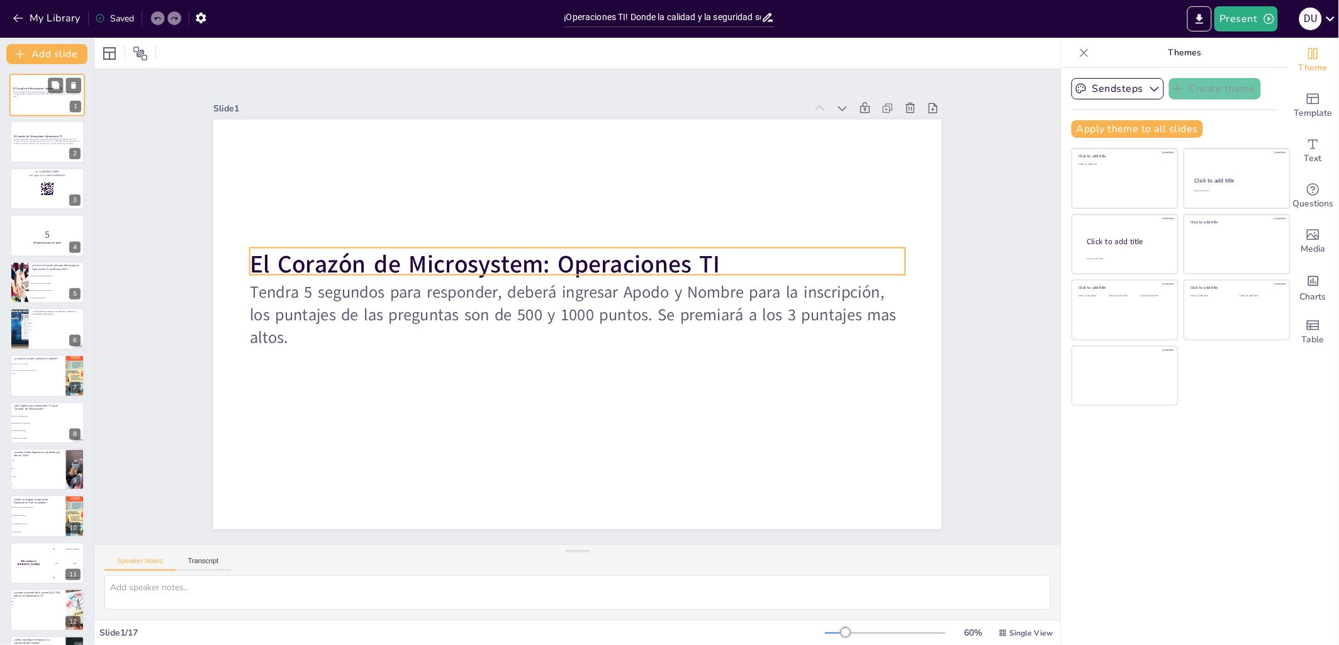
checkbox input "true"
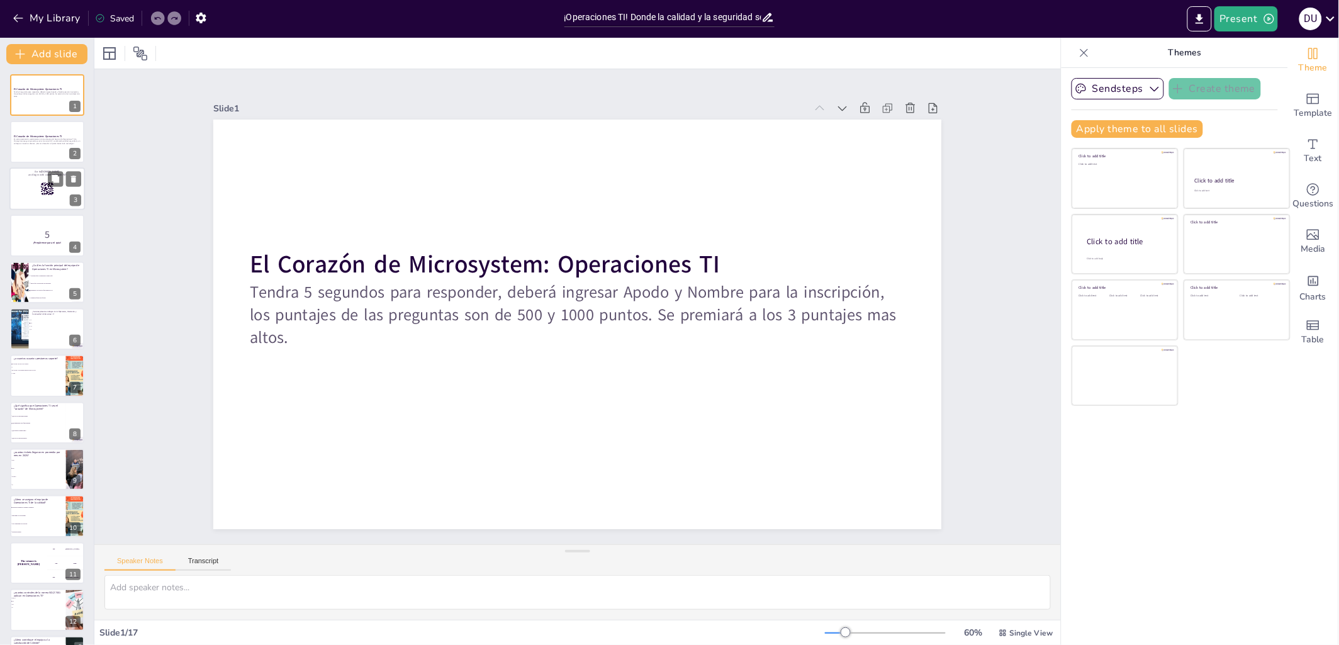
click at [43, 189] on icon at bounding box center [47, 189] width 14 height 14
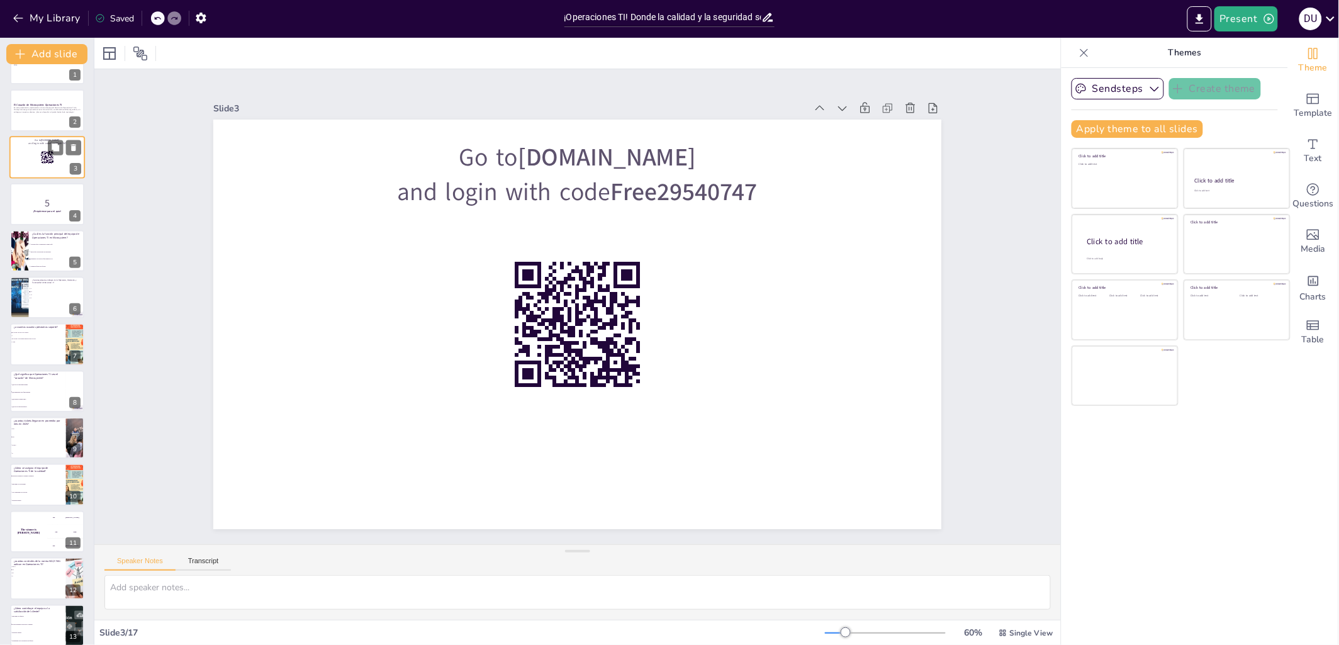
scroll to position [63, 0]
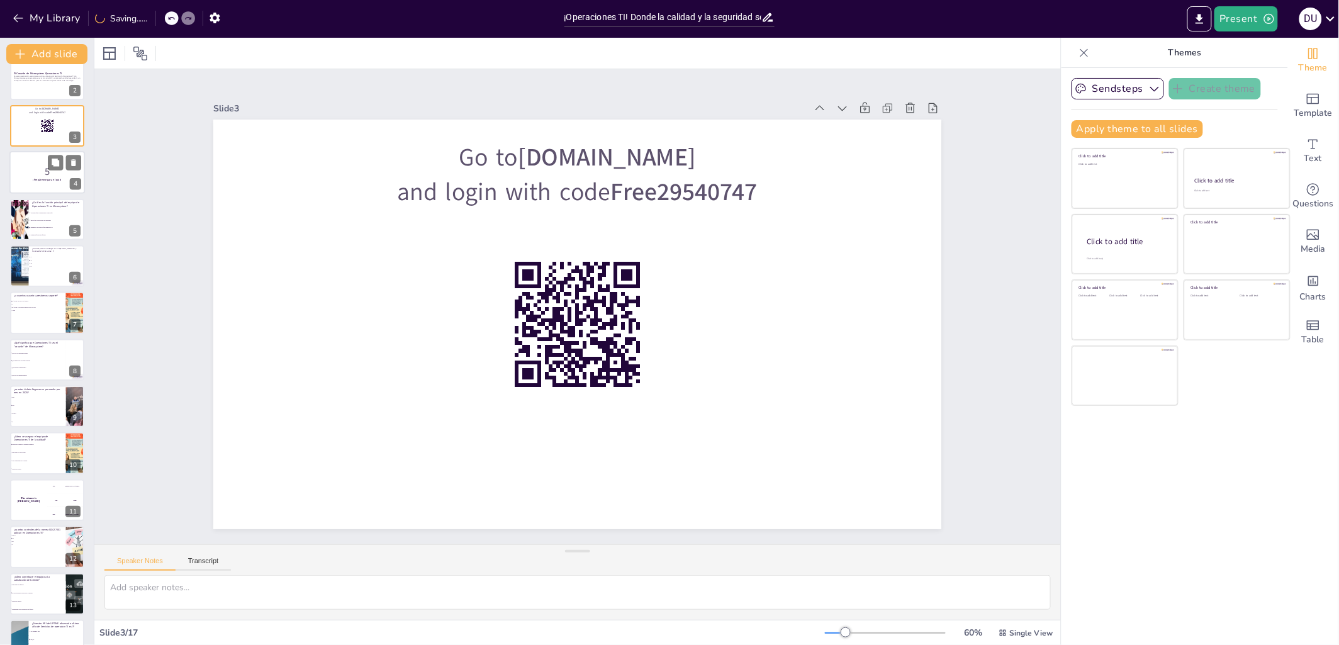
click at [50, 172] on p "5" at bounding box center [47, 172] width 68 height 14
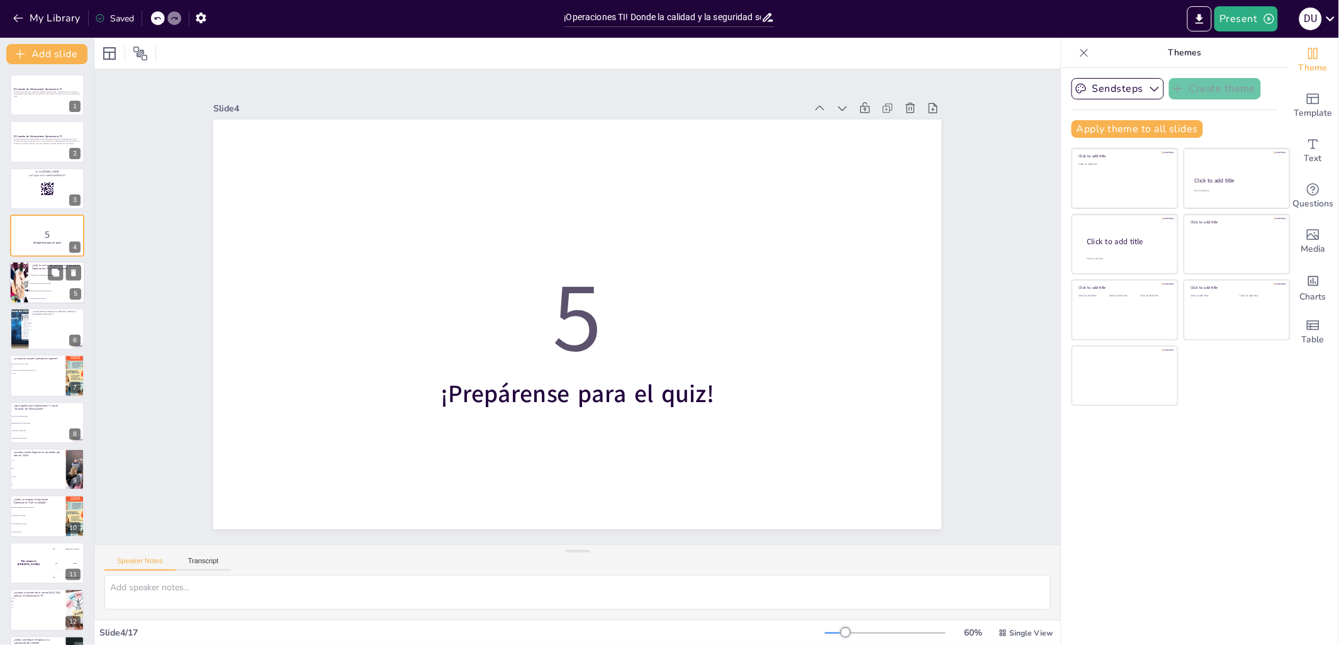
click at [37, 281] on li "Hacer que la tecnología sea divertida" at bounding box center [56, 283] width 57 height 8
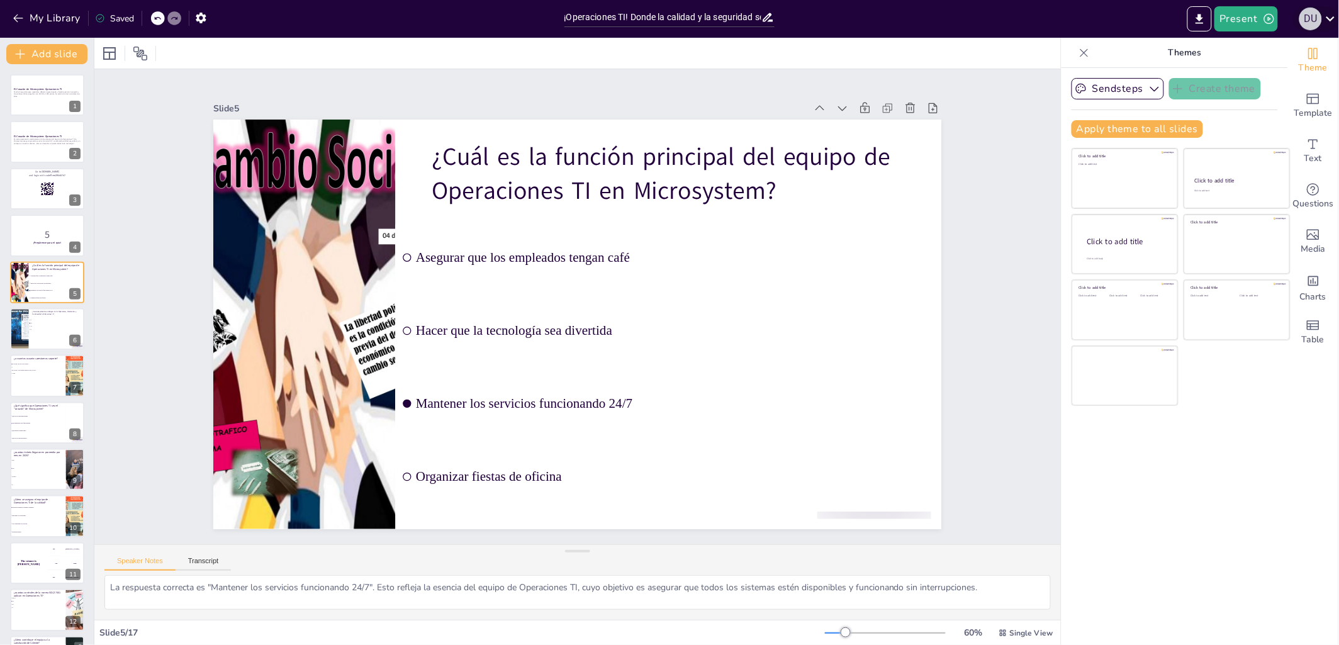
click at [1311, 25] on div "D U" at bounding box center [1310, 19] width 23 height 23
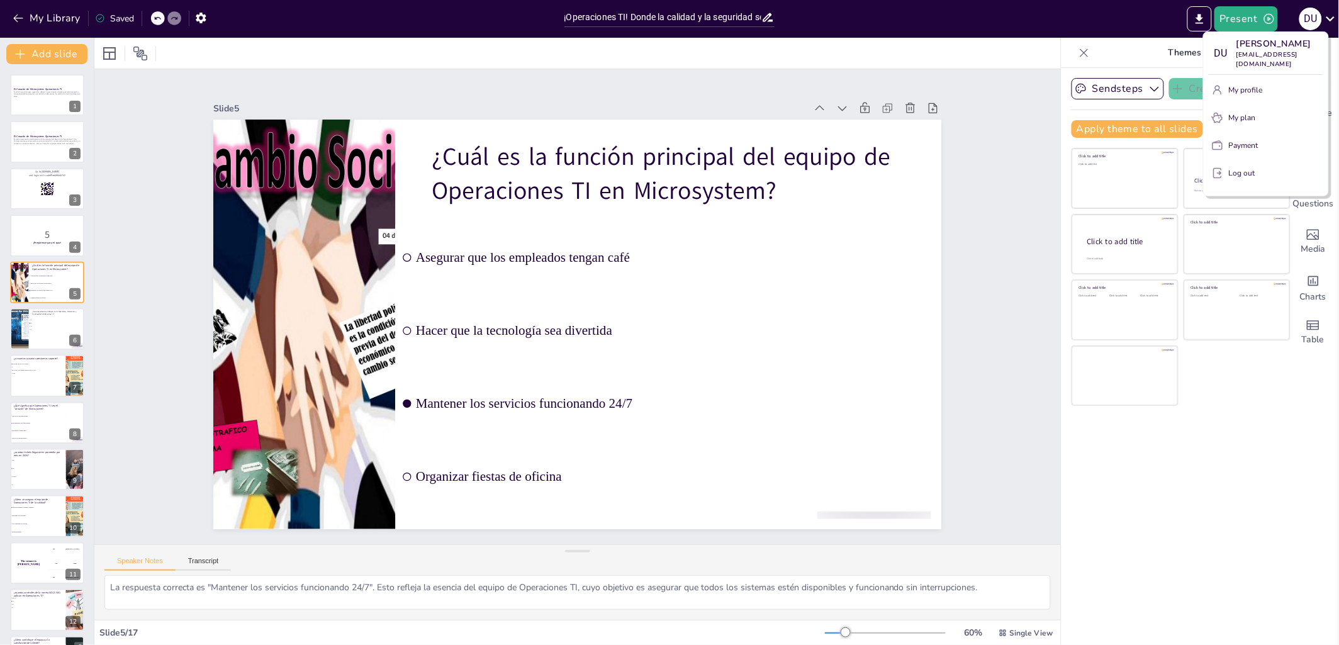
click at [1248, 140] on p "Payment" at bounding box center [1244, 145] width 30 height 11
